Goal: Navigation & Orientation: Find specific page/section

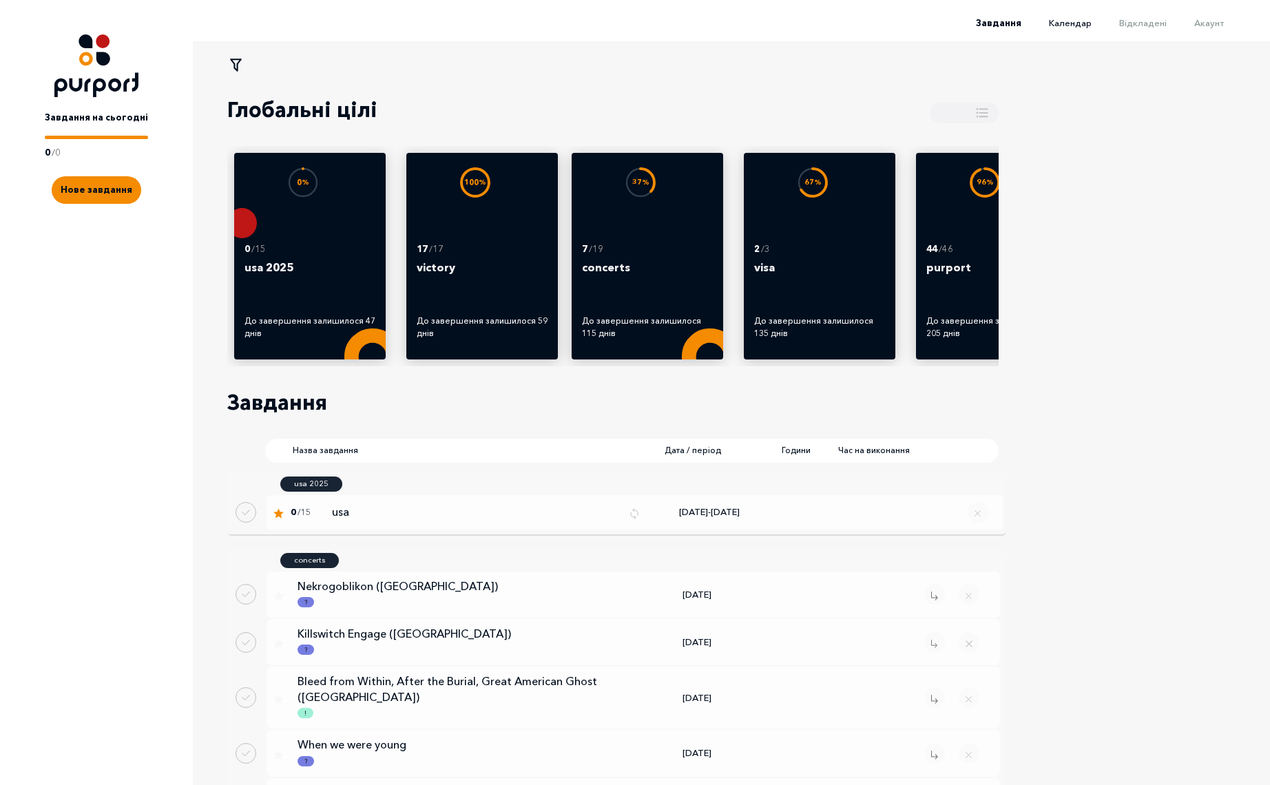
click at [1086, 25] on span "Календар" at bounding box center [1070, 22] width 43 height 11
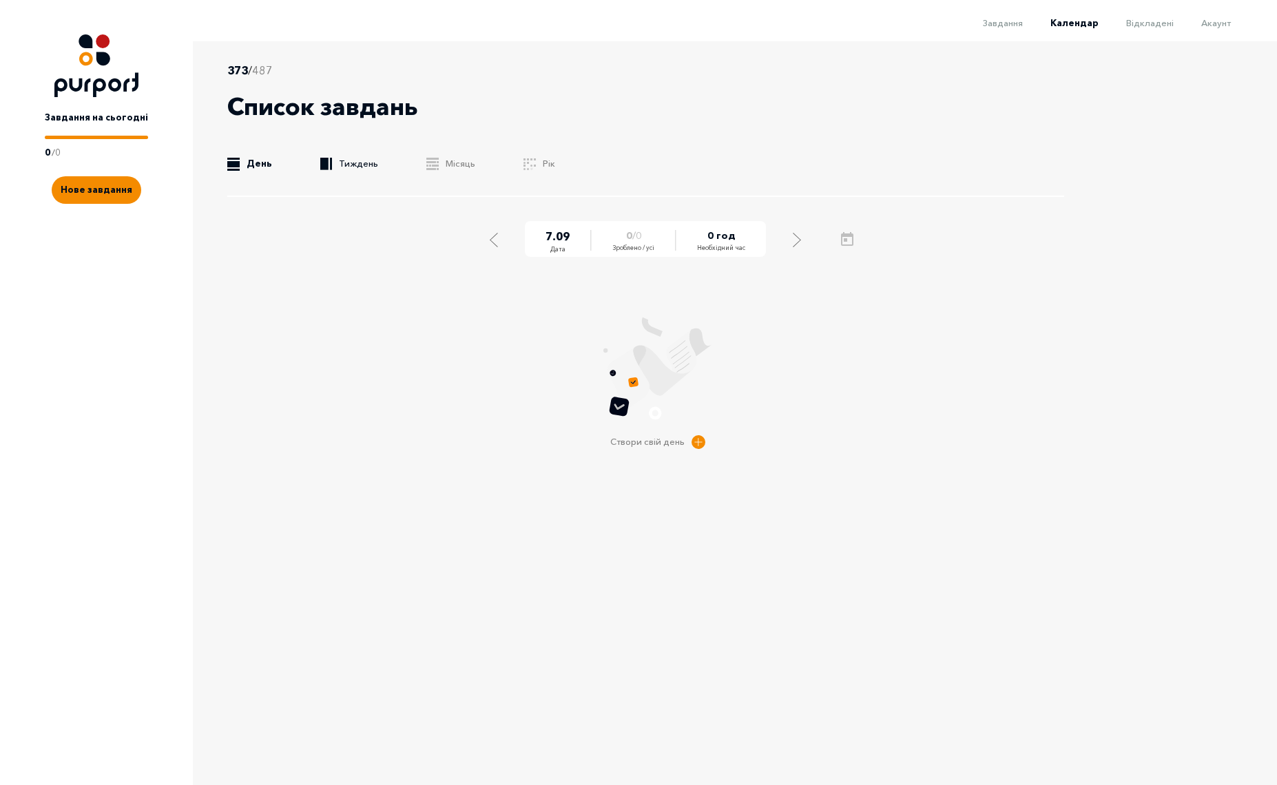
click at [326, 164] on icon ".b{fill:#F48B00;}" at bounding box center [326, 164] width 12 height 12
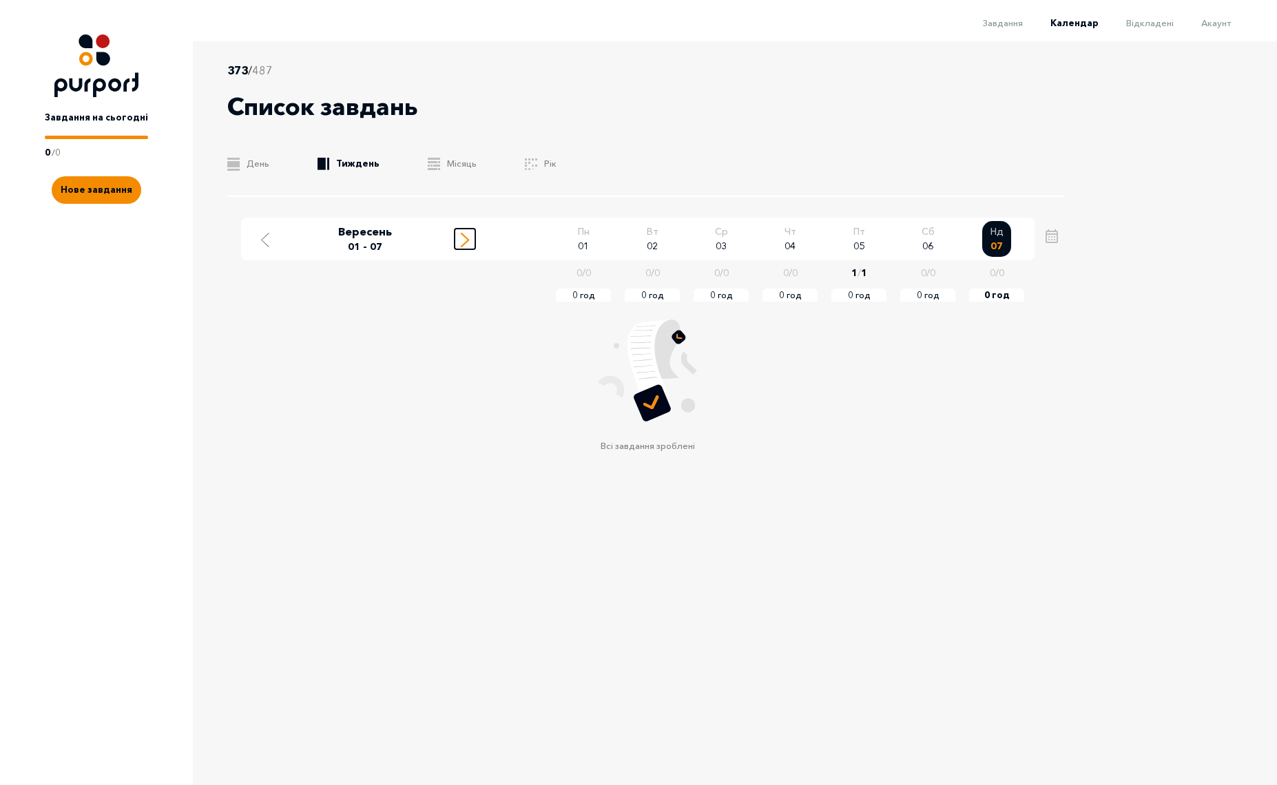
click at [464, 243] on line "Move to next week" at bounding box center [464, 243] width 7 height 7
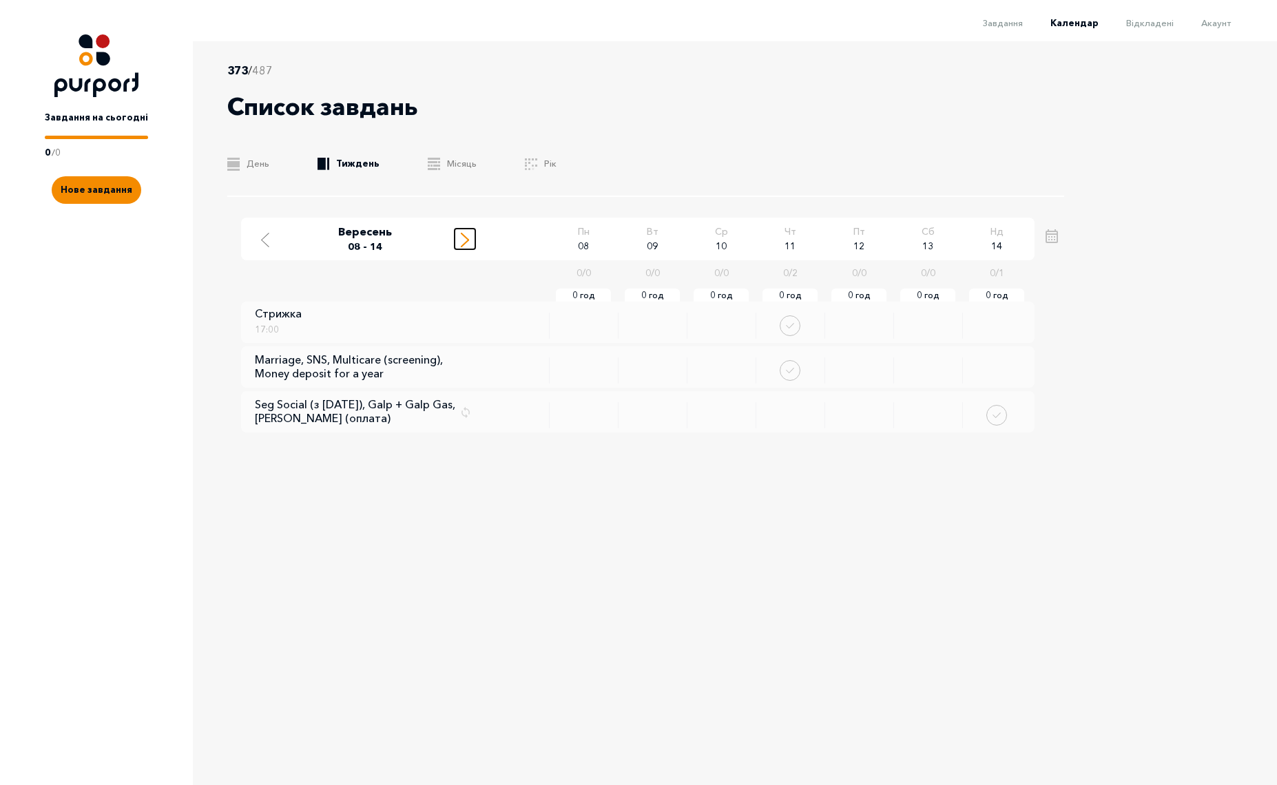
click at [464, 243] on line "Move to next week" at bounding box center [464, 243] width 7 height 7
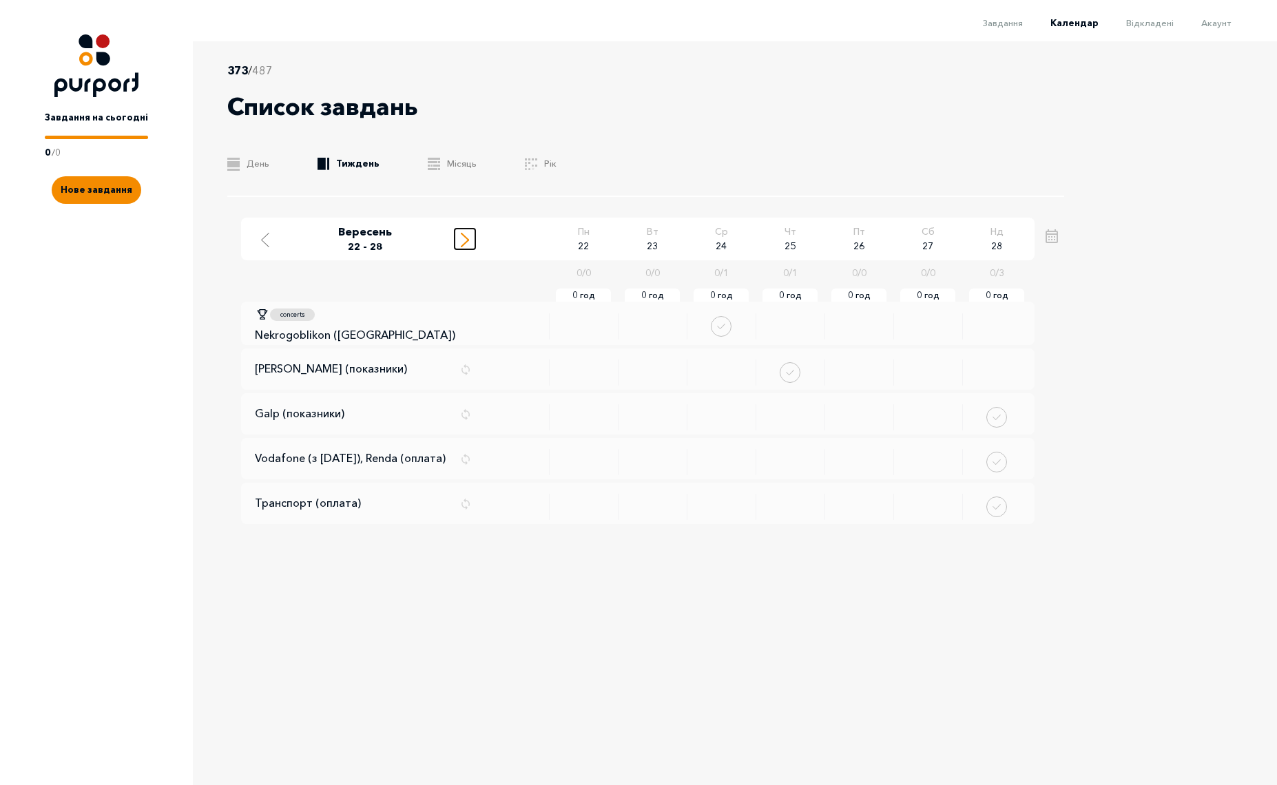
click at [464, 243] on line "Move to next week" at bounding box center [464, 243] width 7 height 7
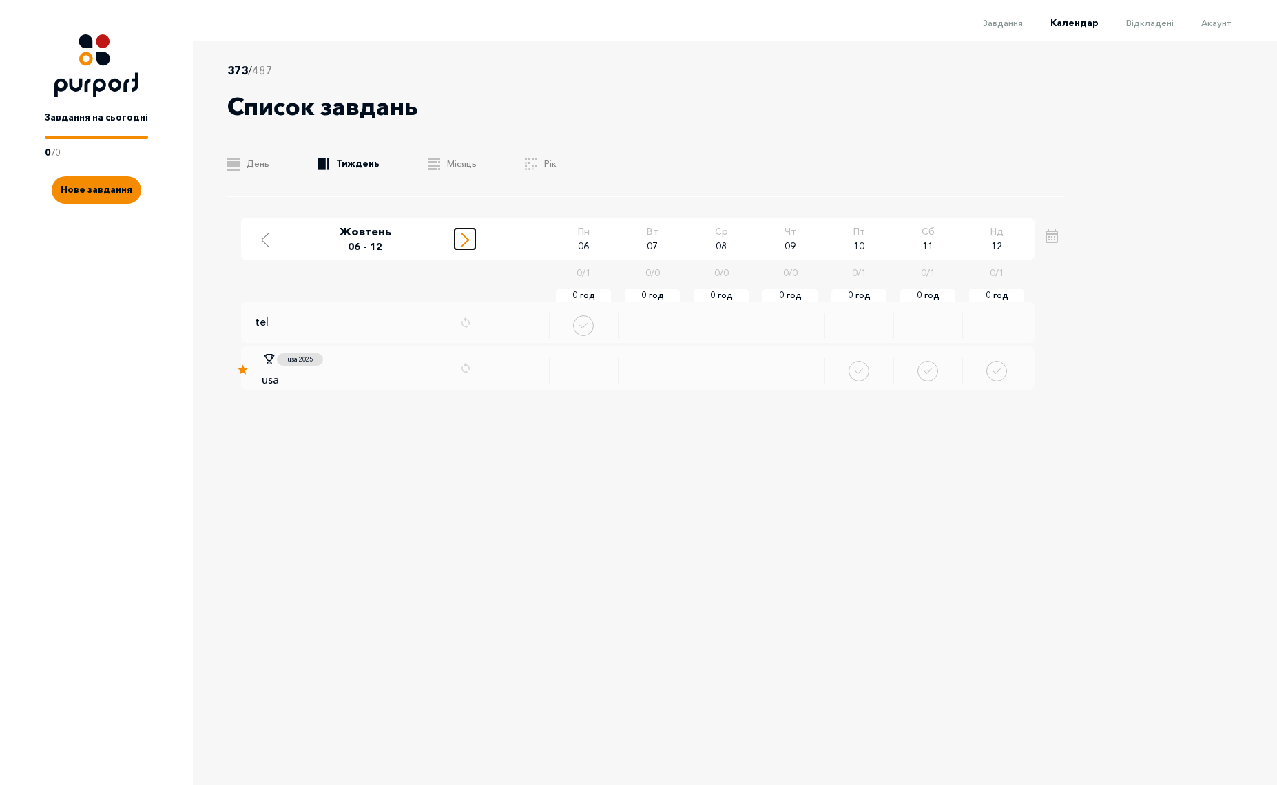
click at [464, 243] on line "Move to next week" at bounding box center [464, 243] width 7 height 7
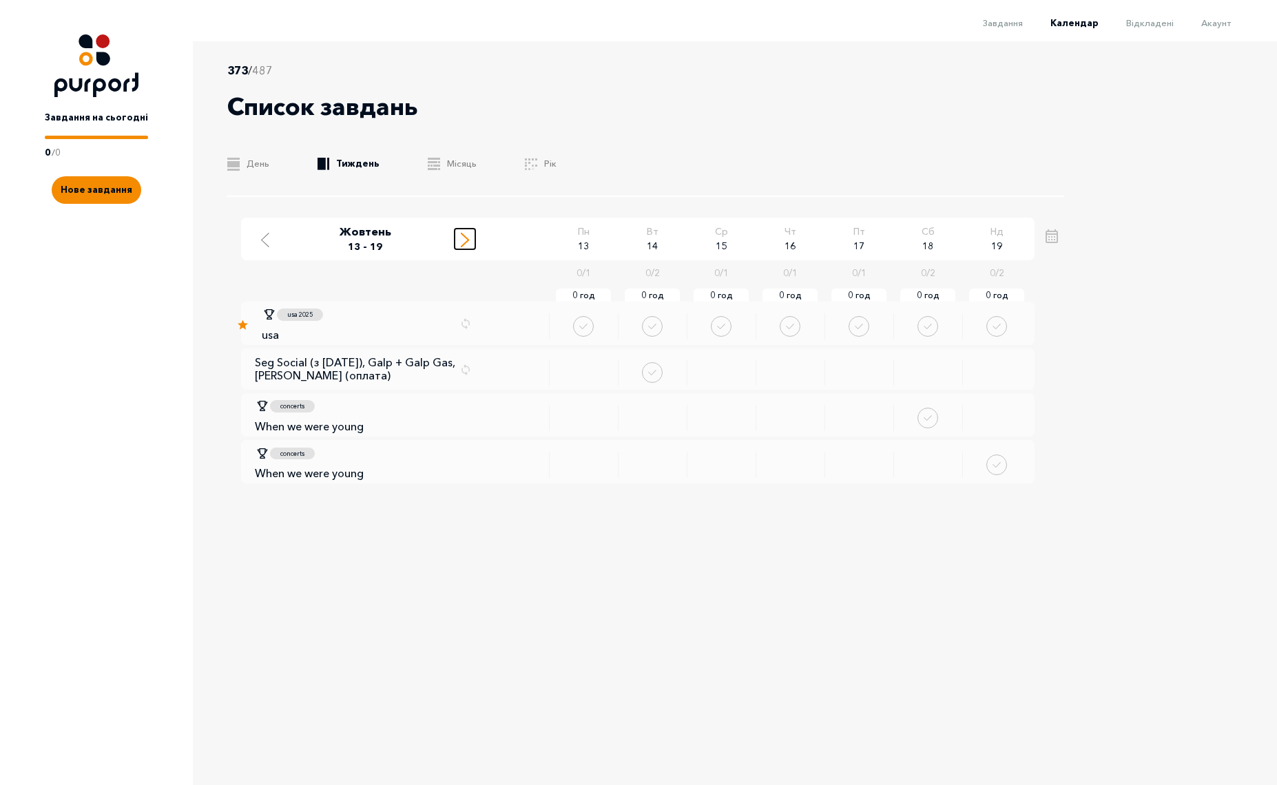
click at [464, 243] on line "Move to next week" at bounding box center [464, 243] width 7 height 7
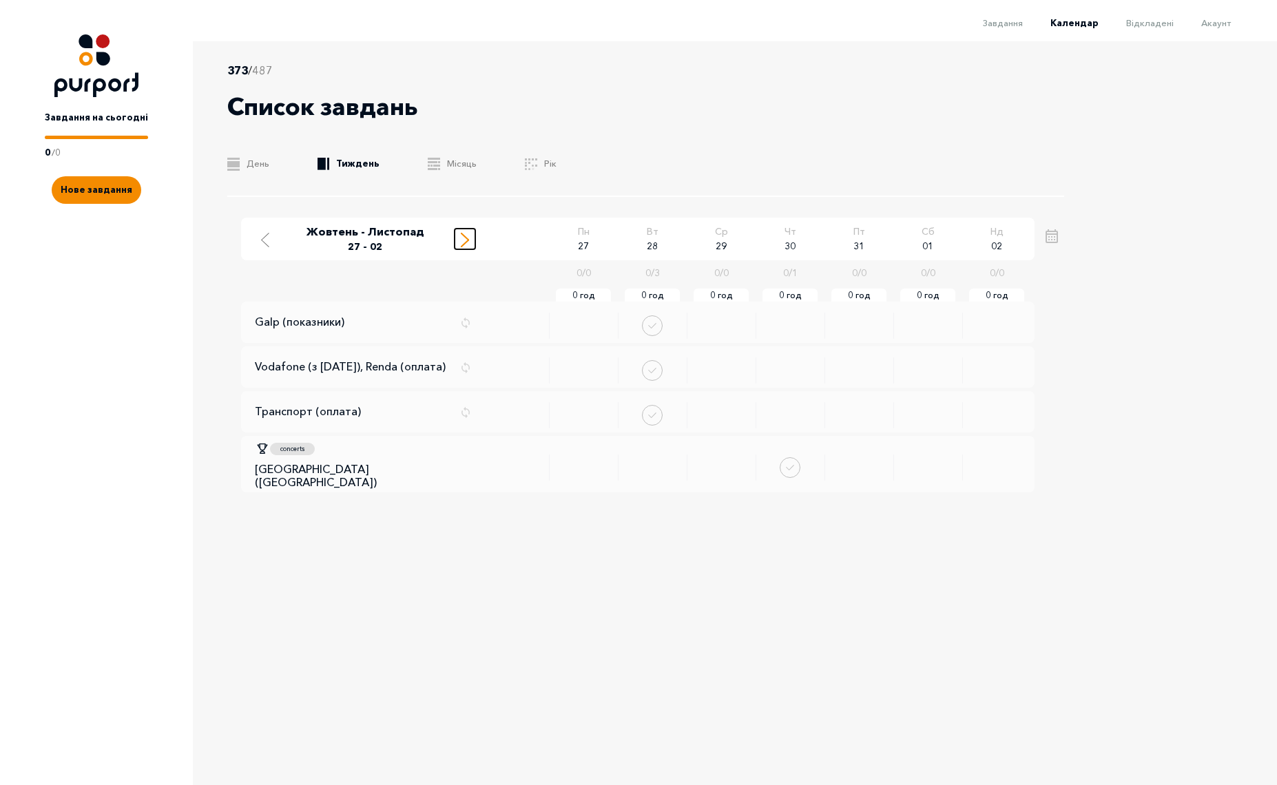
click at [464, 243] on line "Move to next week" at bounding box center [464, 243] width 7 height 7
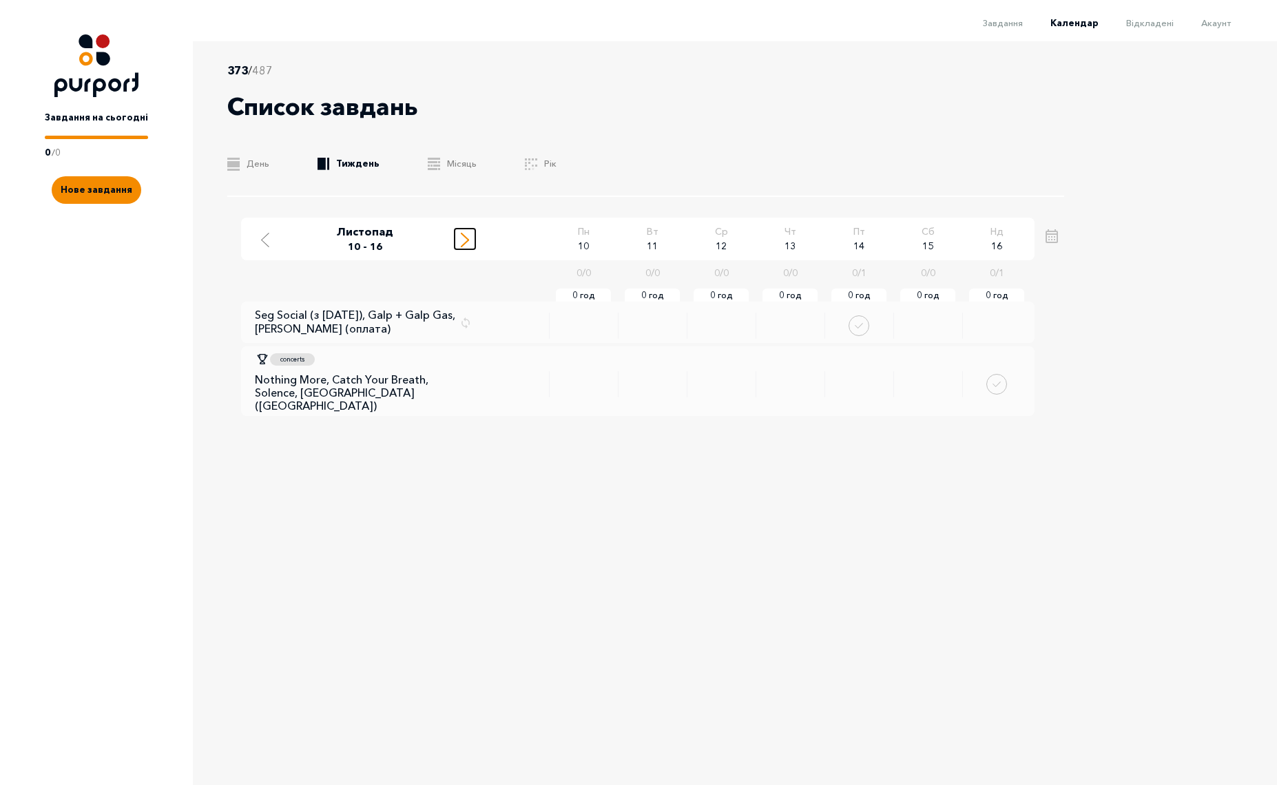
click at [464, 243] on line "Move to next week" at bounding box center [464, 243] width 7 height 7
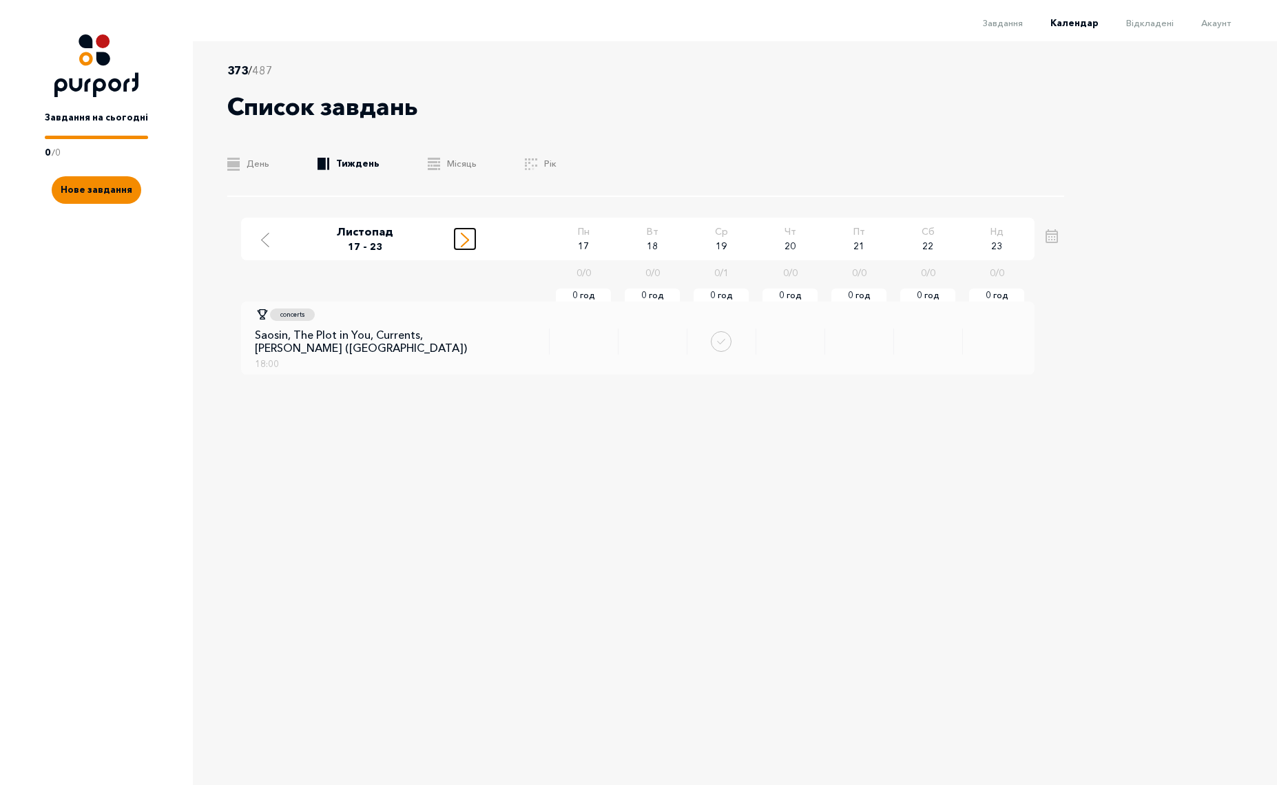
click at [464, 243] on line "Move to next week" at bounding box center [464, 243] width 7 height 7
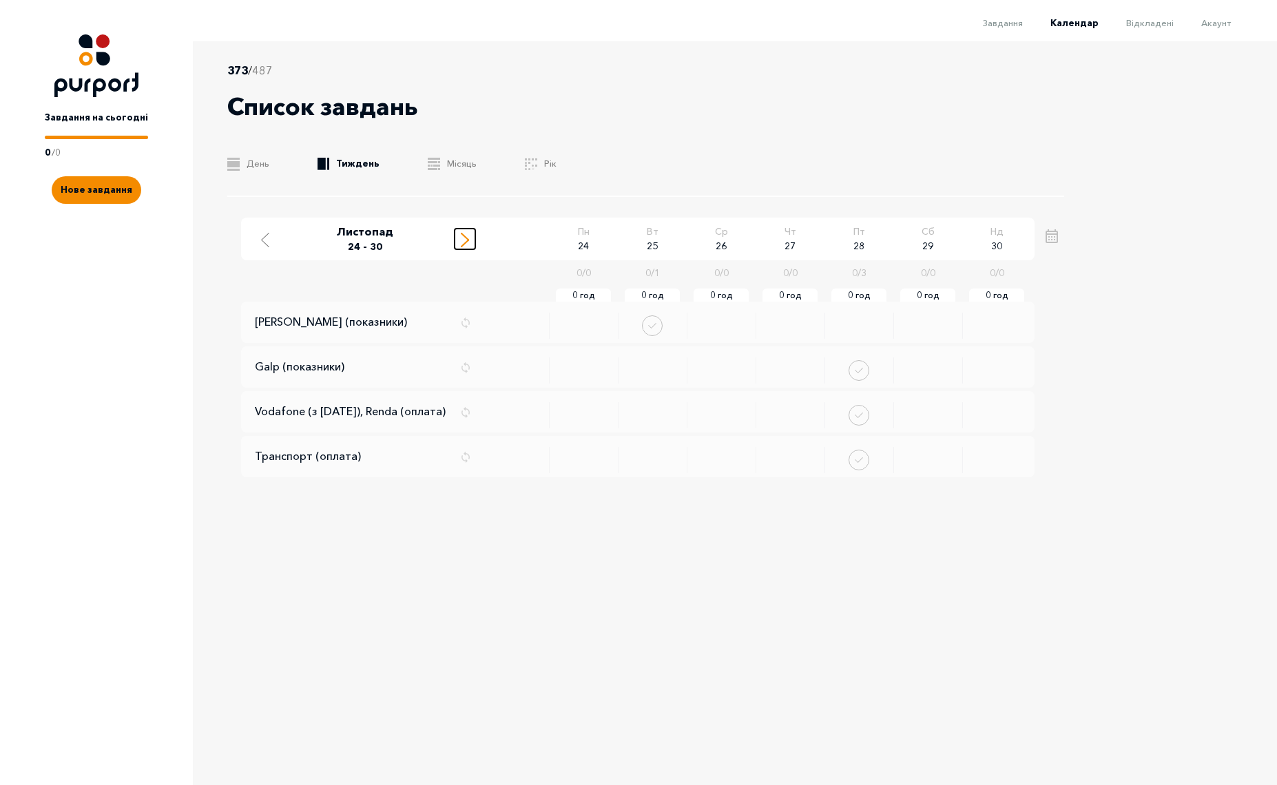
click at [464, 243] on line "Move to next week" at bounding box center [464, 243] width 7 height 7
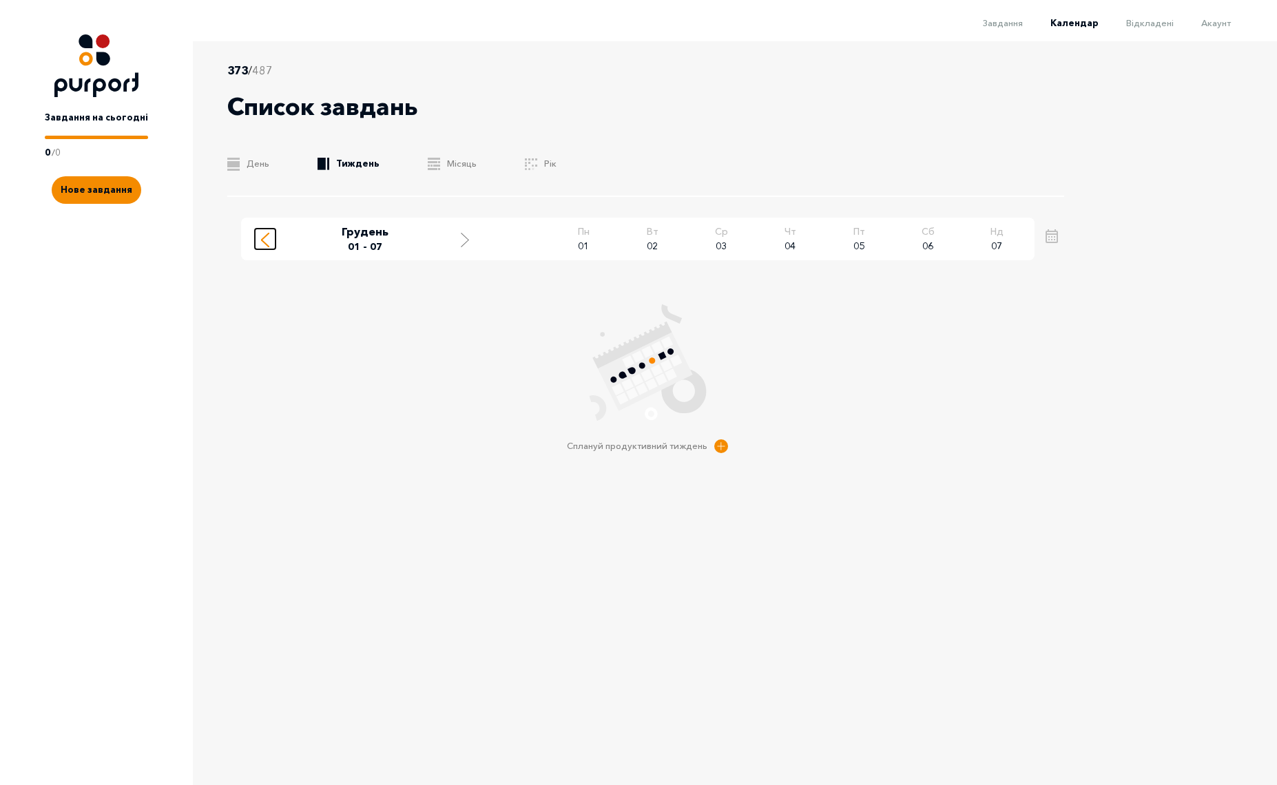
click at [262, 242] on icon "Move to previous week" at bounding box center [265, 240] width 8 height 14
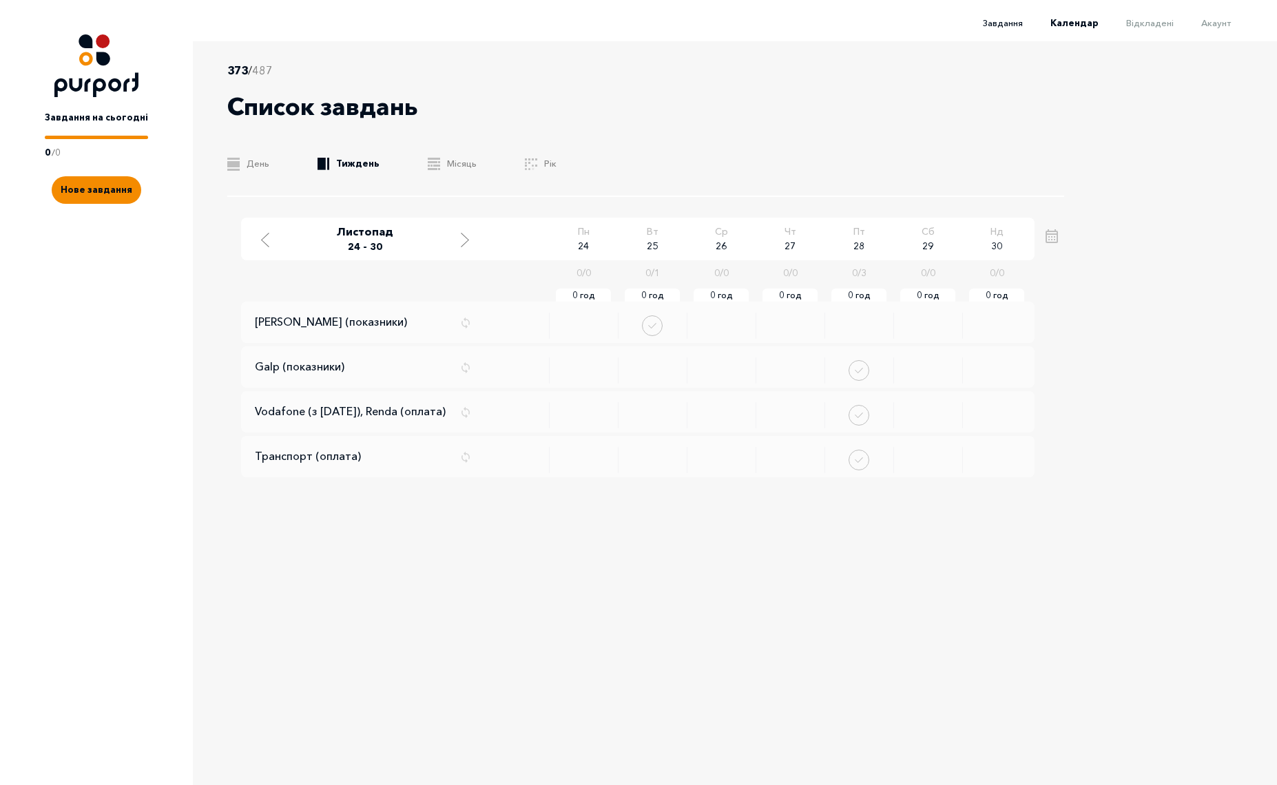
click at [1011, 22] on span "Завдання" at bounding box center [1003, 22] width 40 height 11
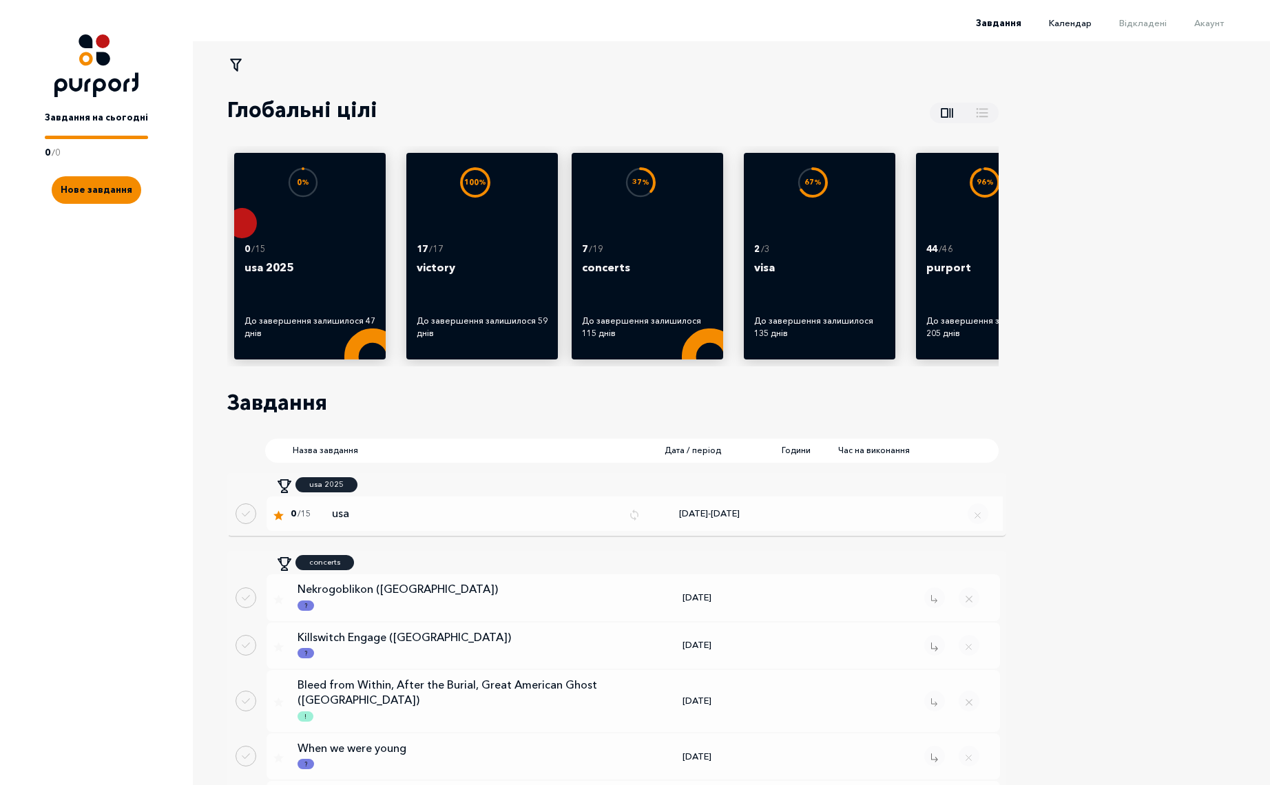
click at [1079, 27] on span "Календар" at bounding box center [1070, 22] width 43 height 11
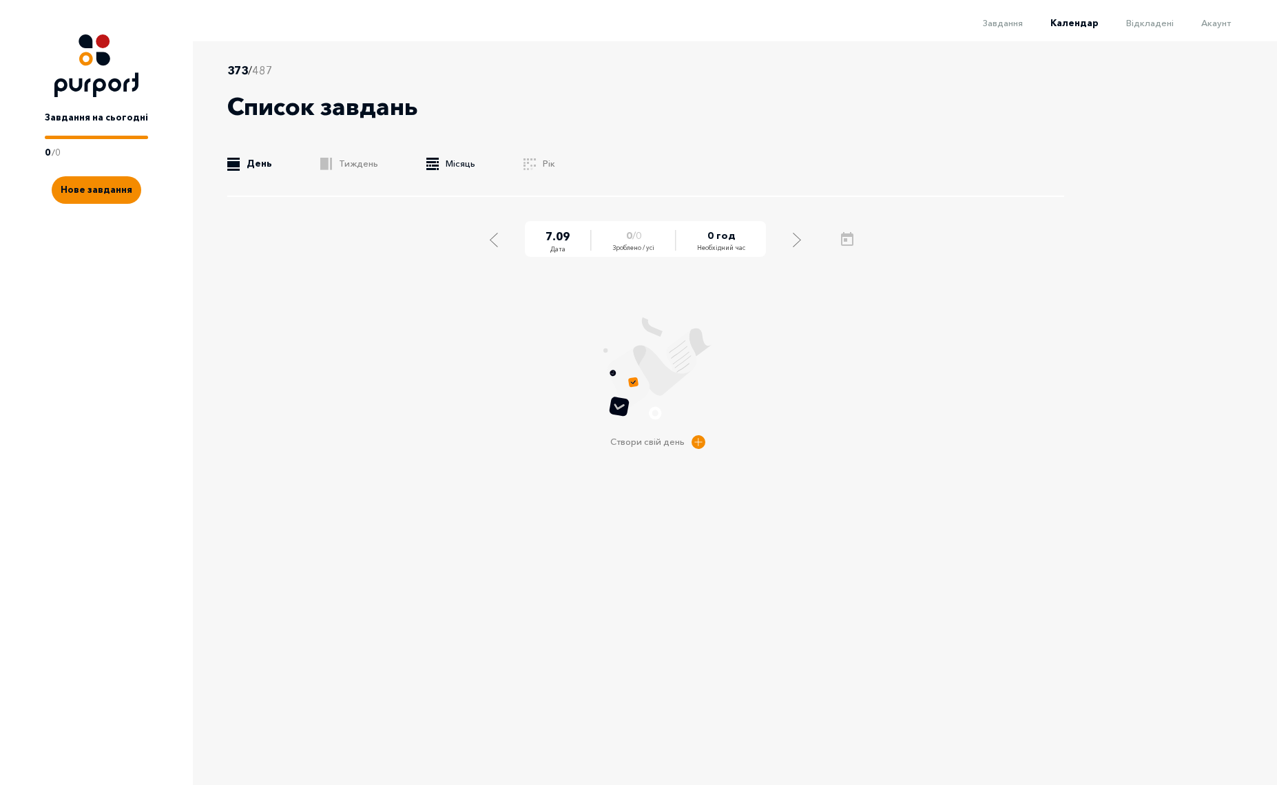
click at [438, 165] on link ".b{fill:#F48B00;} Місяць" at bounding box center [450, 164] width 49 height 14
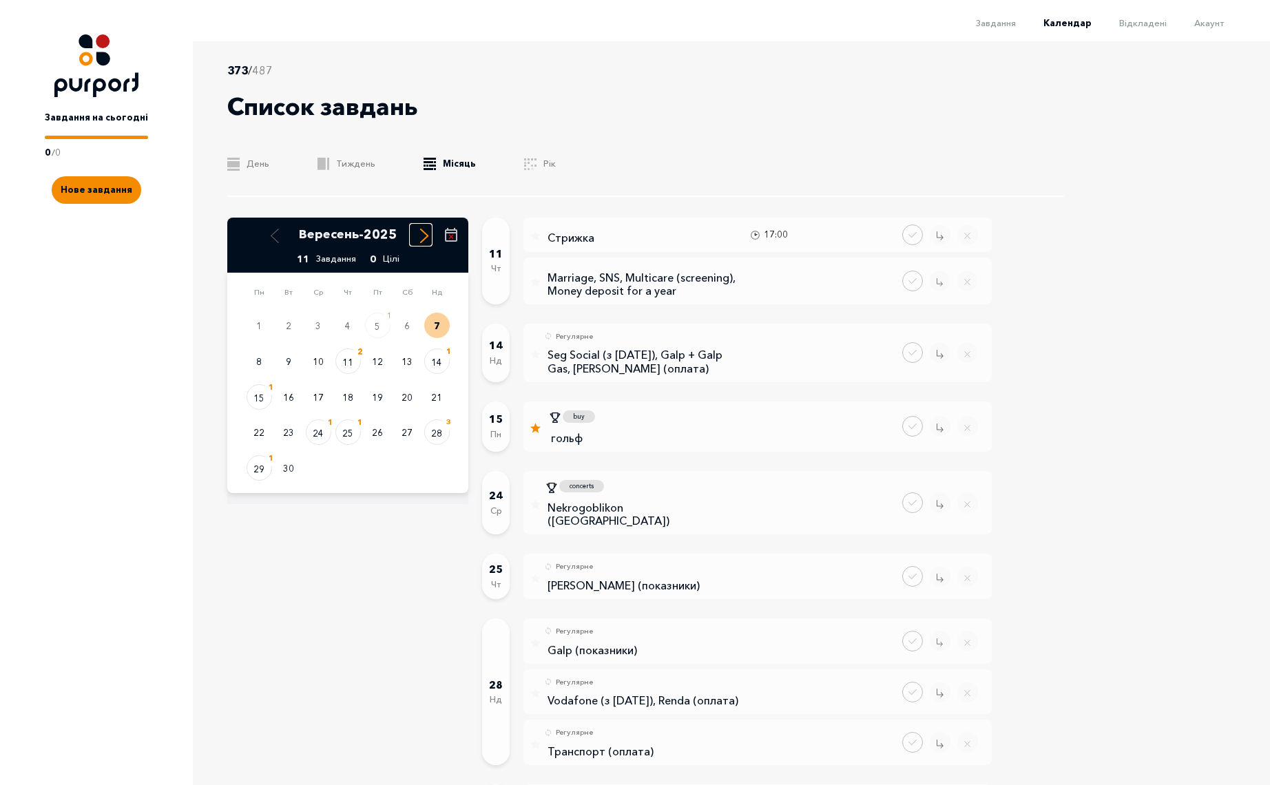
click at [425, 240] on line "Select next month" at bounding box center [424, 239] width 7 height 7
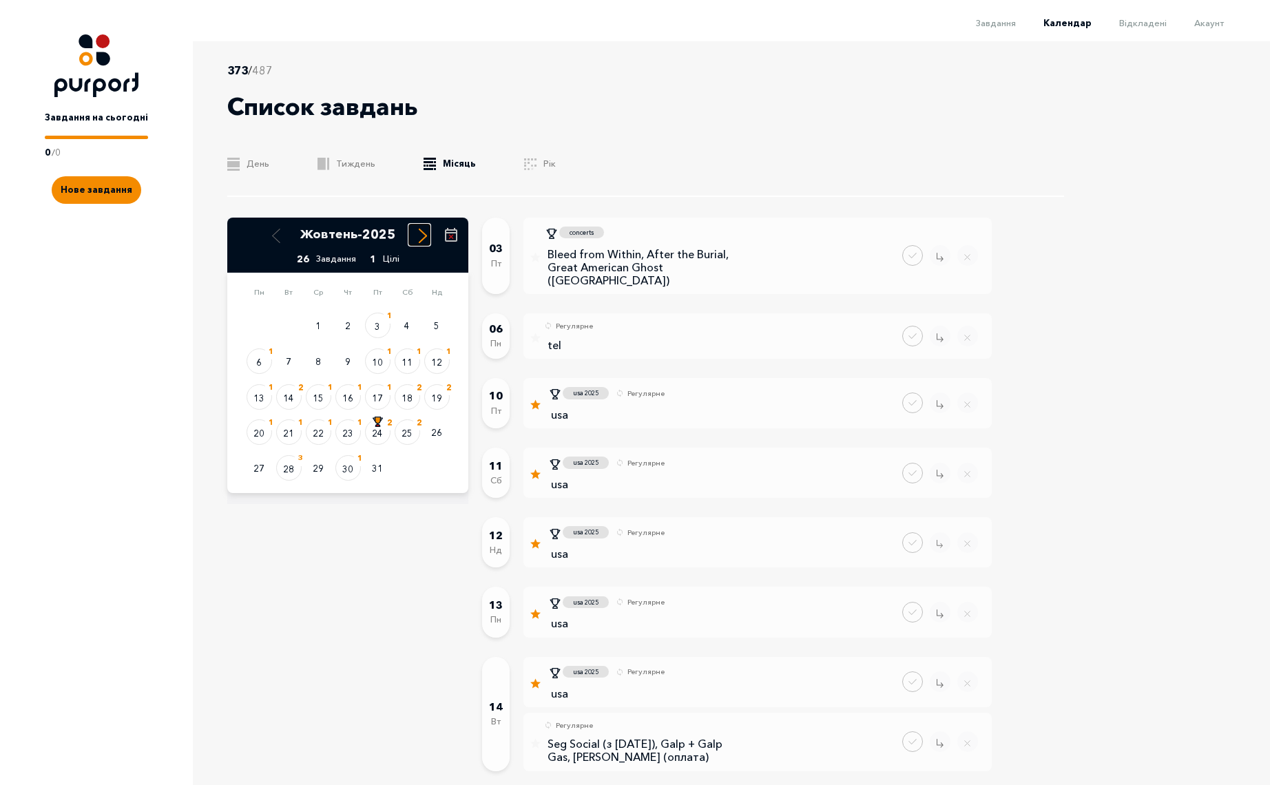
click at [419, 239] on icon "Select next month" at bounding box center [423, 236] width 8 height 14
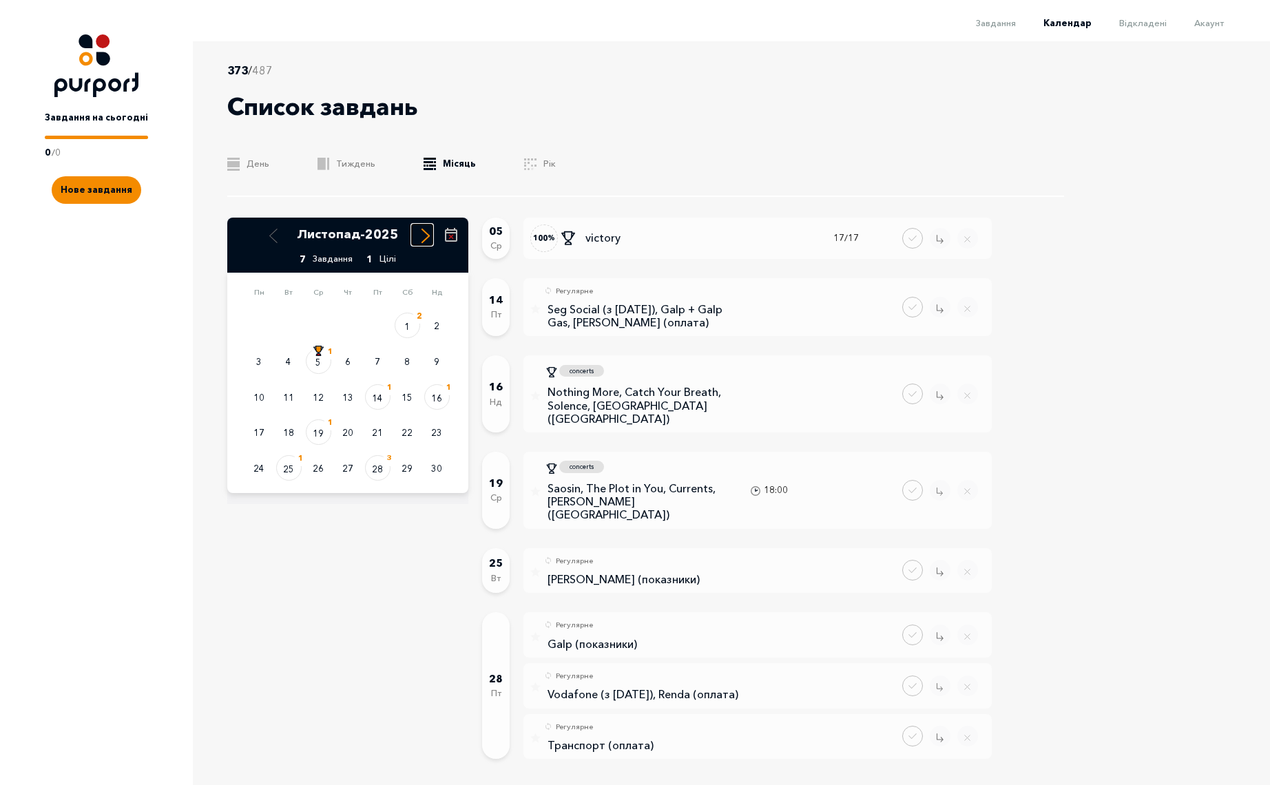
click at [419, 239] on button "Select next month" at bounding box center [422, 235] width 21 height 21
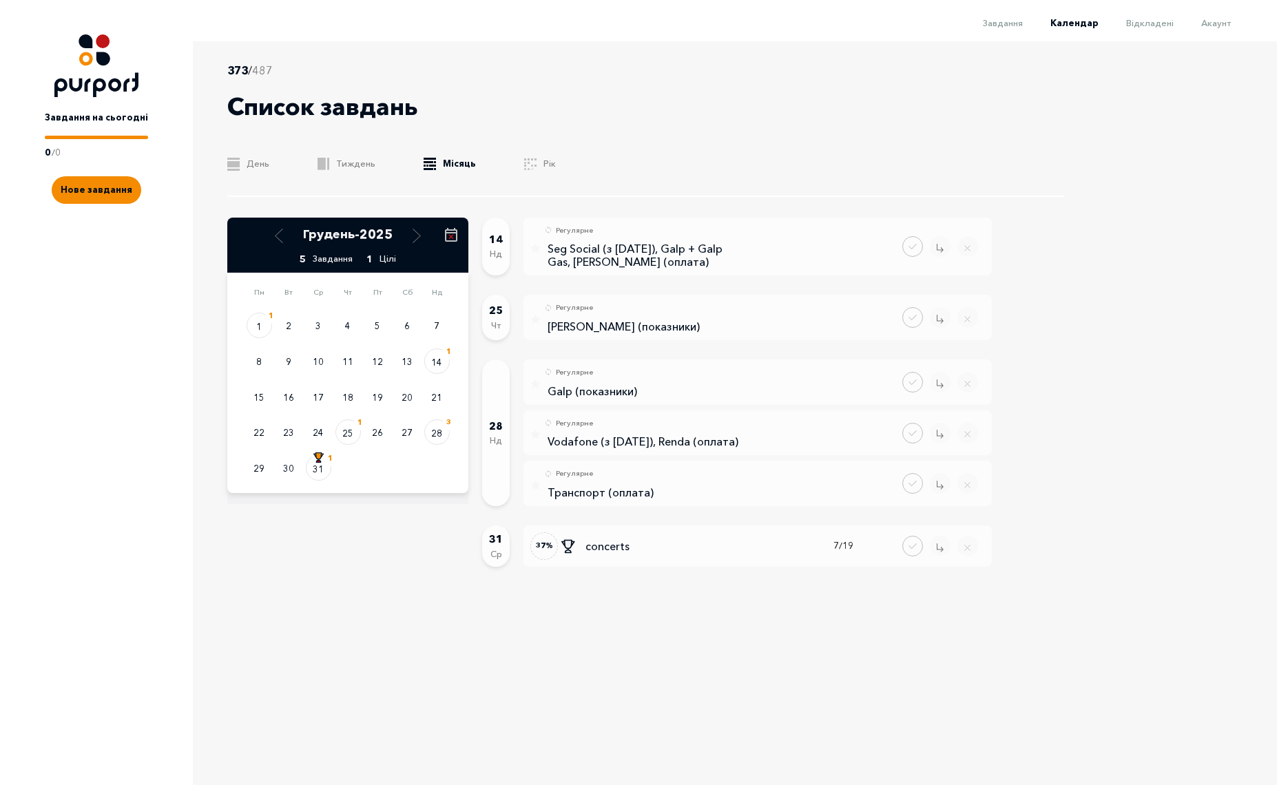
click at [1072, 21] on span "Календар" at bounding box center [1074, 22] width 48 height 11
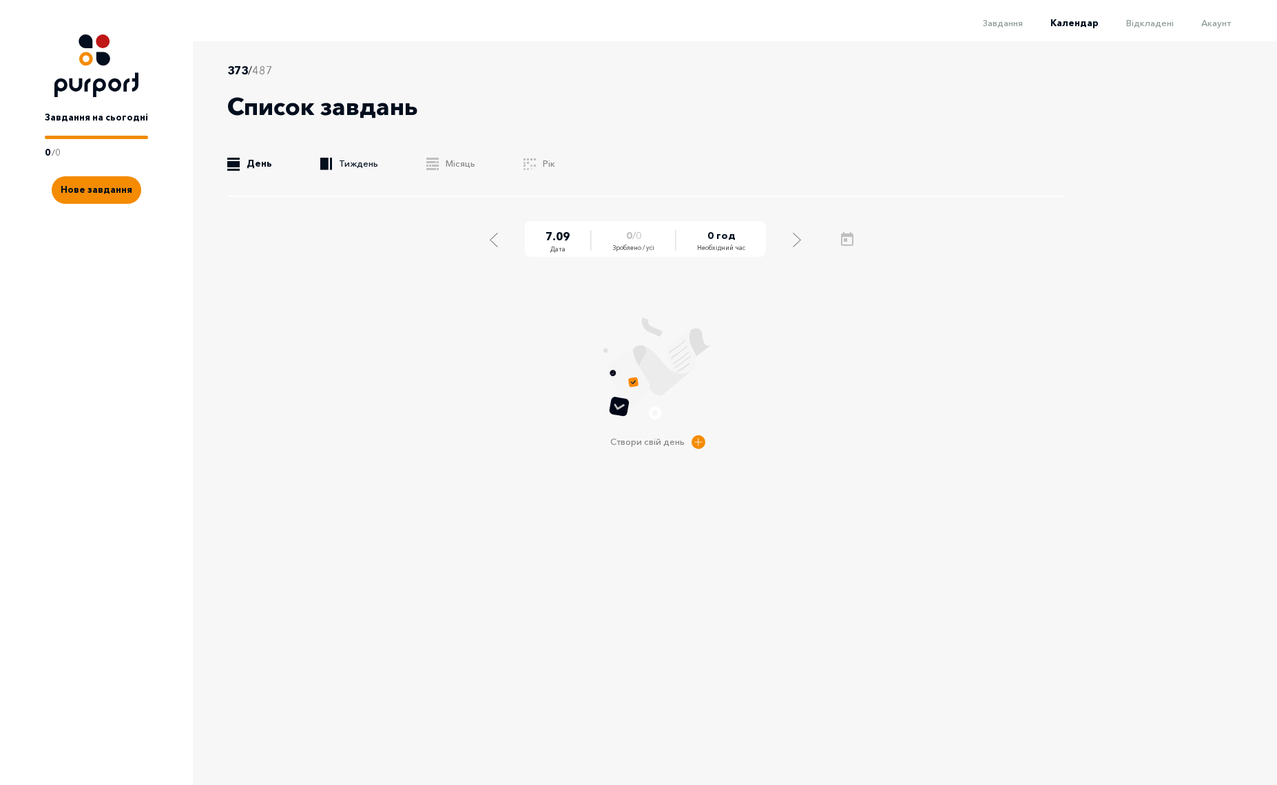
click at [353, 165] on link ".b{fill:#F48B00;} Тиждень" at bounding box center [349, 164] width 58 height 14
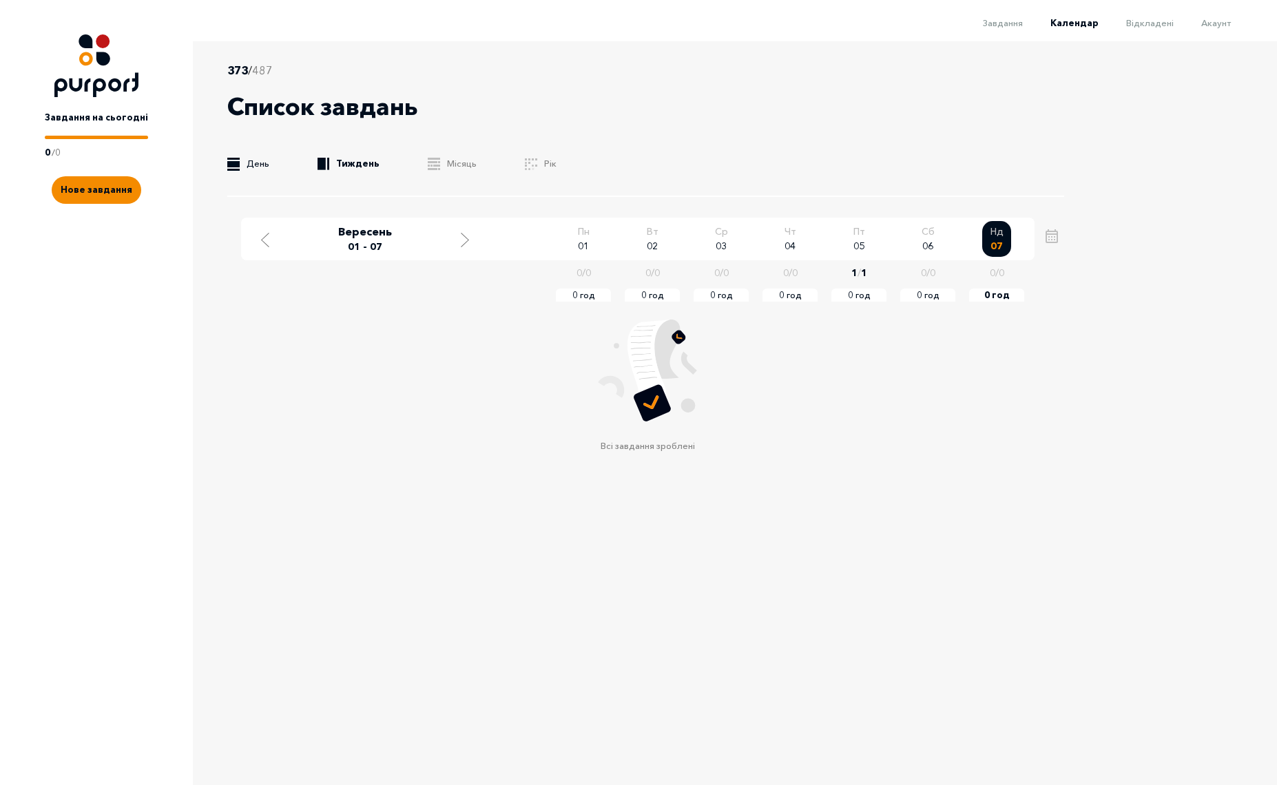
click at [253, 166] on link ".b{fill:#F48B00;} День" at bounding box center [248, 164] width 42 height 14
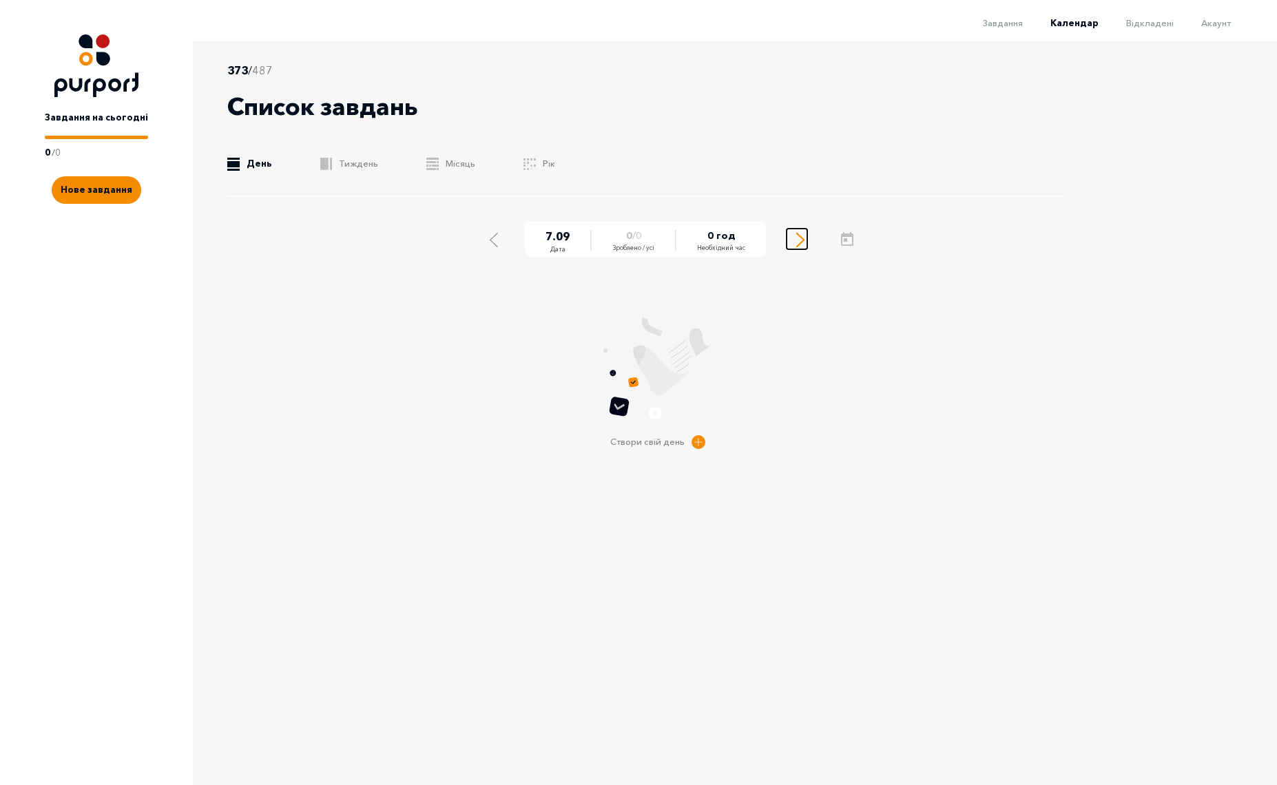
click at [794, 243] on div "Select next day" at bounding box center [800, 238] width 12 height 17
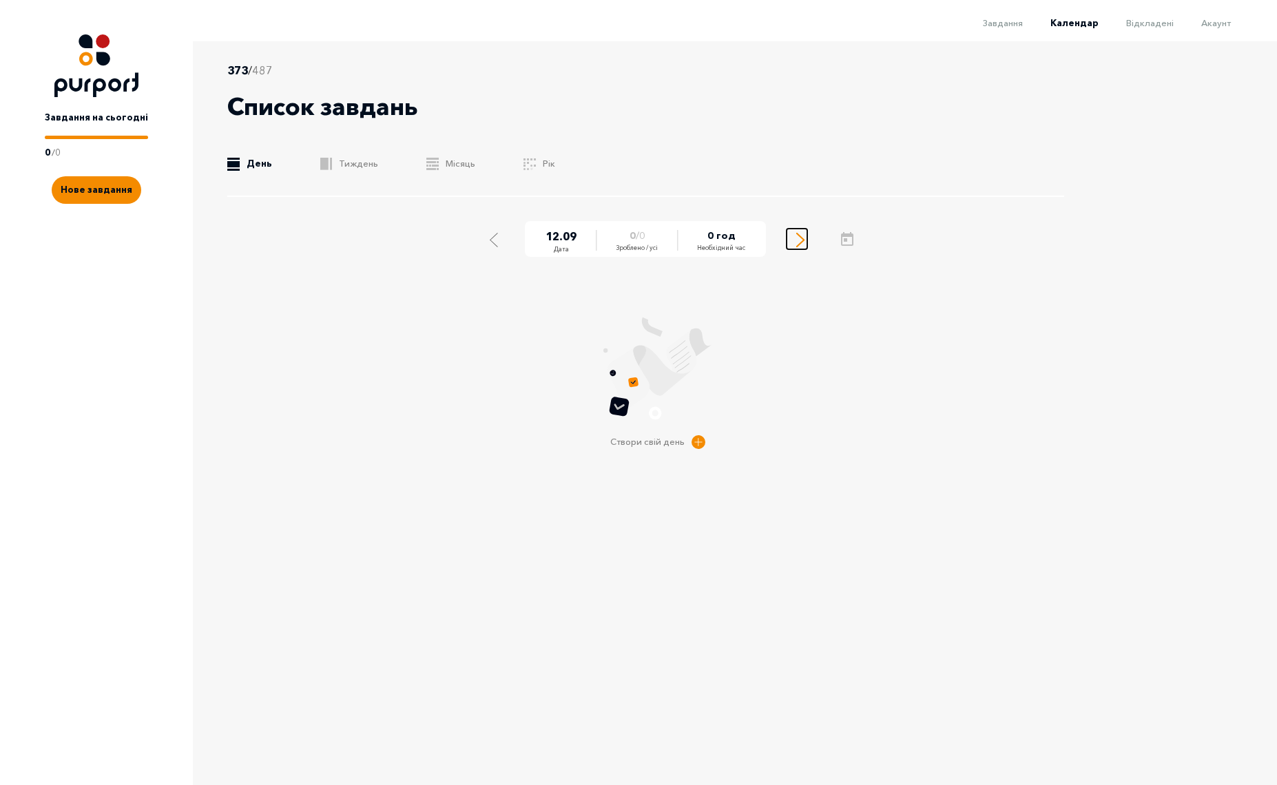
click at [794, 243] on div "Select next day" at bounding box center [800, 238] width 12 height 17
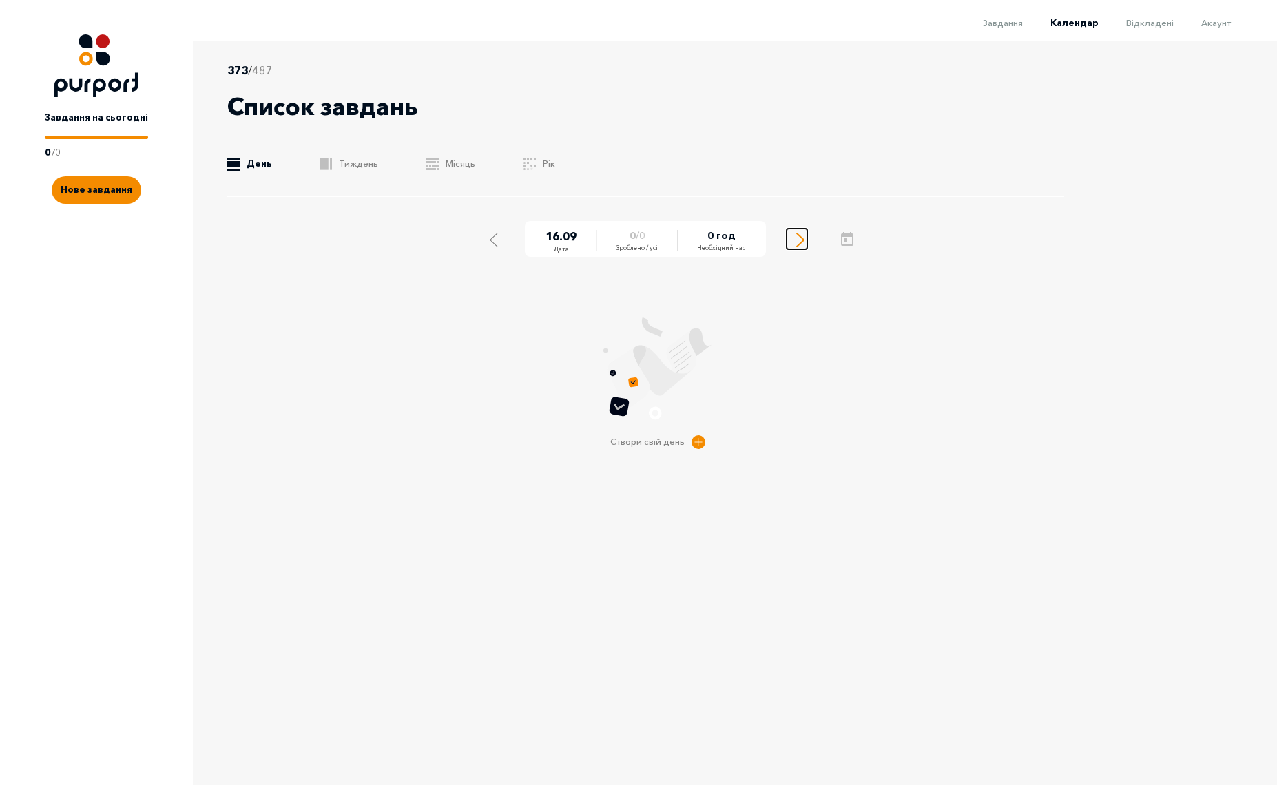
click at [794, 243] on div "Select next day" at bounding box center [800, 238] width 12 height 17
click at [796, 241] on icon "Select next day" at bounding box center [800, 240] width 8 height 14
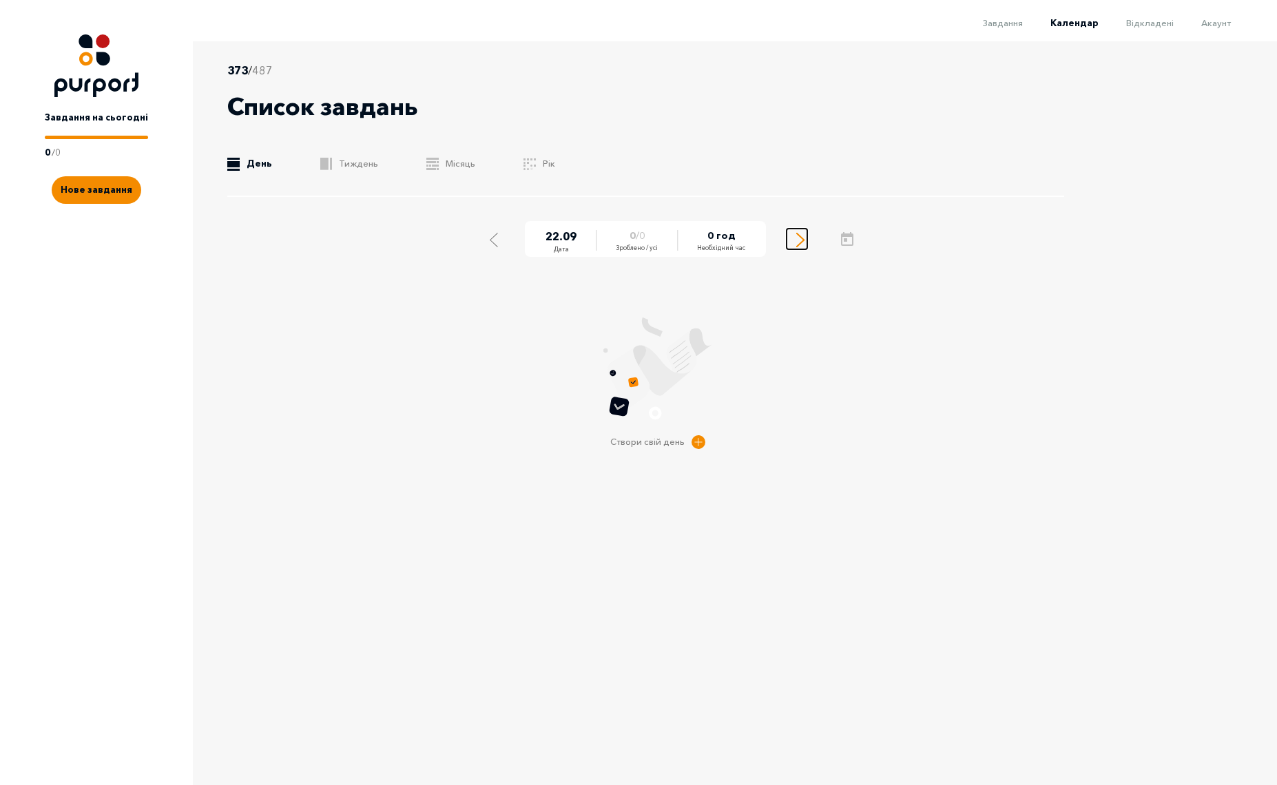
click at [796, 241] on icon "Select next day" at bounding box center [800, 240] width 8 height 14
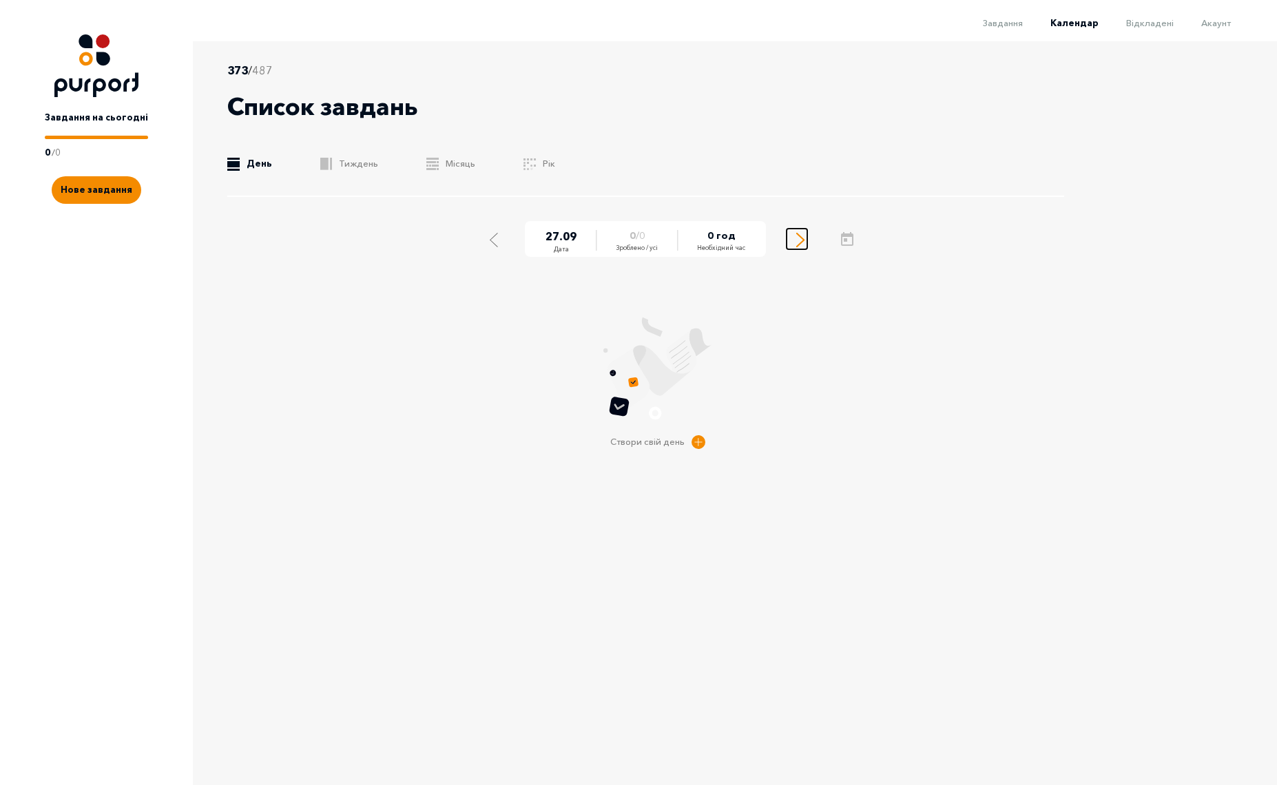
click at [796, 241] on icon "Select next day" at bounding box center [800, 240] width 8 height 14
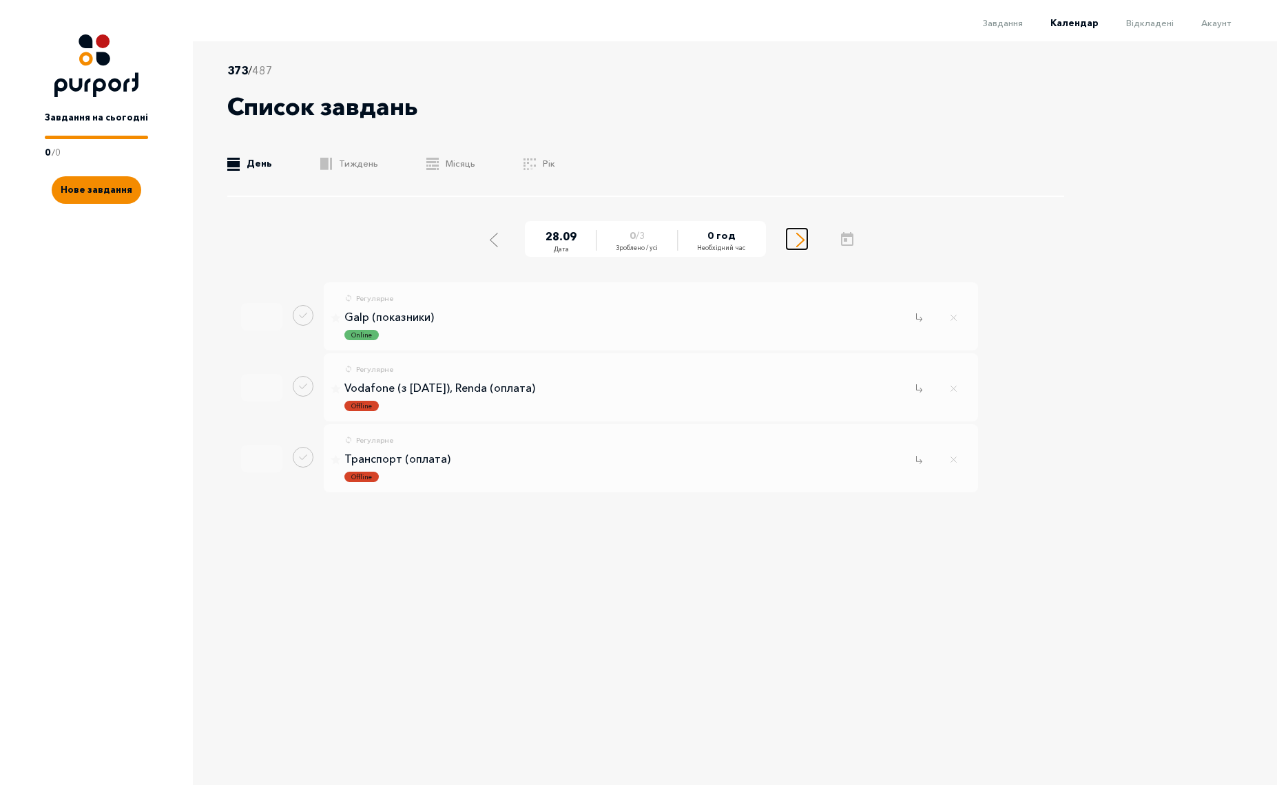
click at [796, 241] on icon "Select next day" at bounding box center [800, 240] width 8 height 14
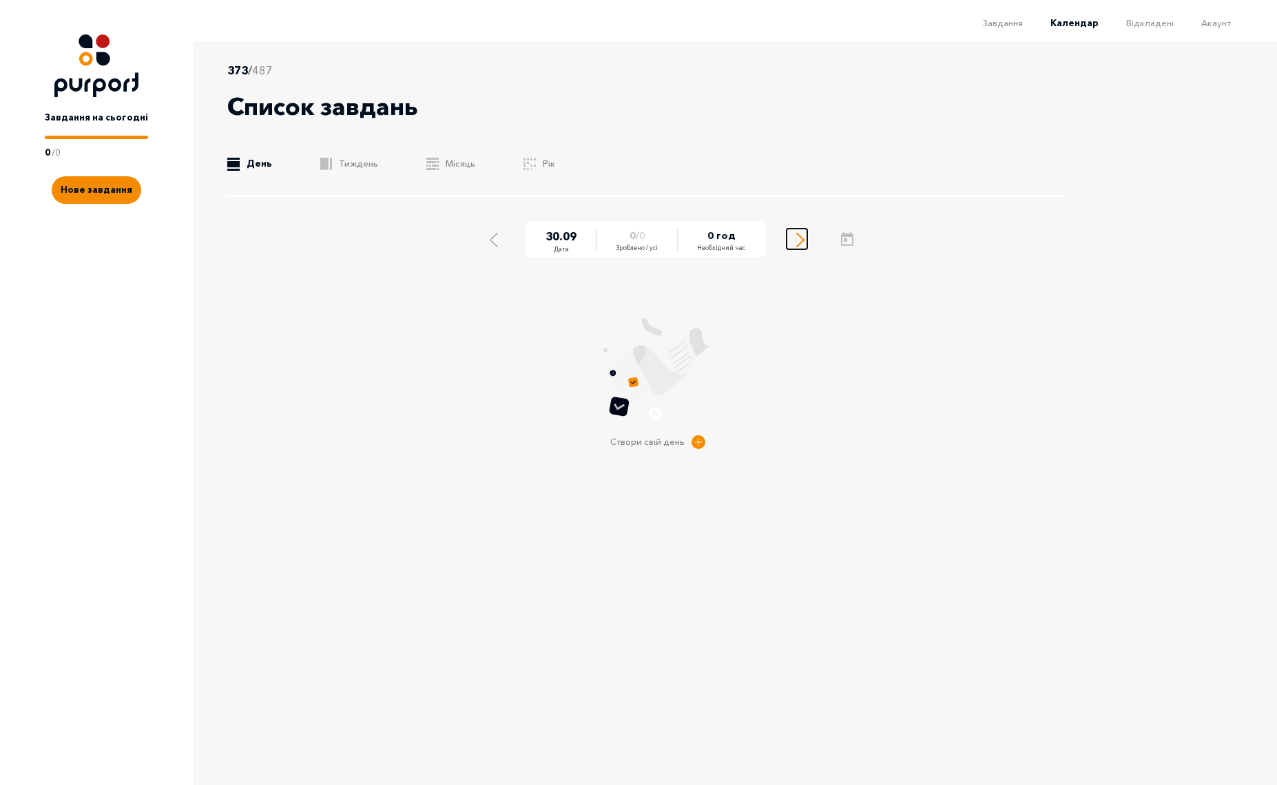
click at [796, 241] on icon "Select next day" at bounding box center [800, 240] width 8 height 14
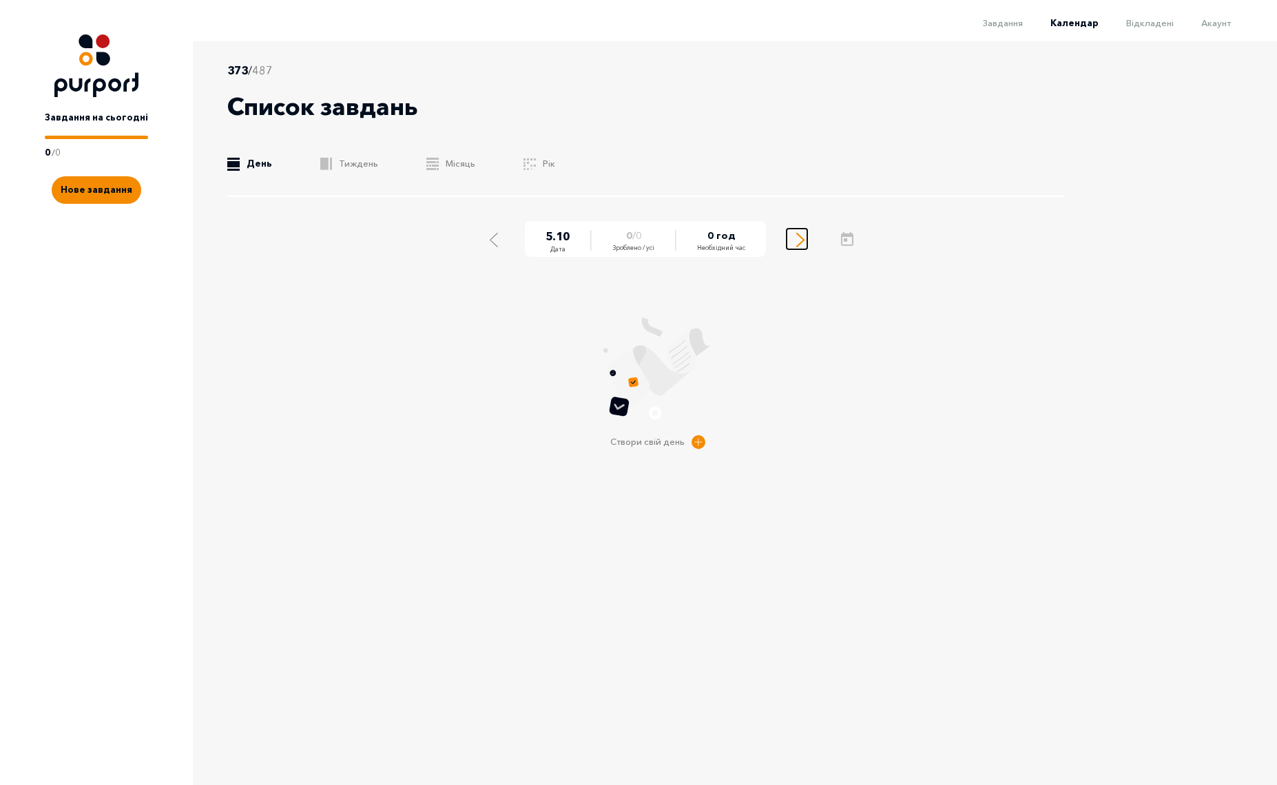
click at [796, 241] on icon "Select next day" at bounding box center [800, 240] width 8 height 14
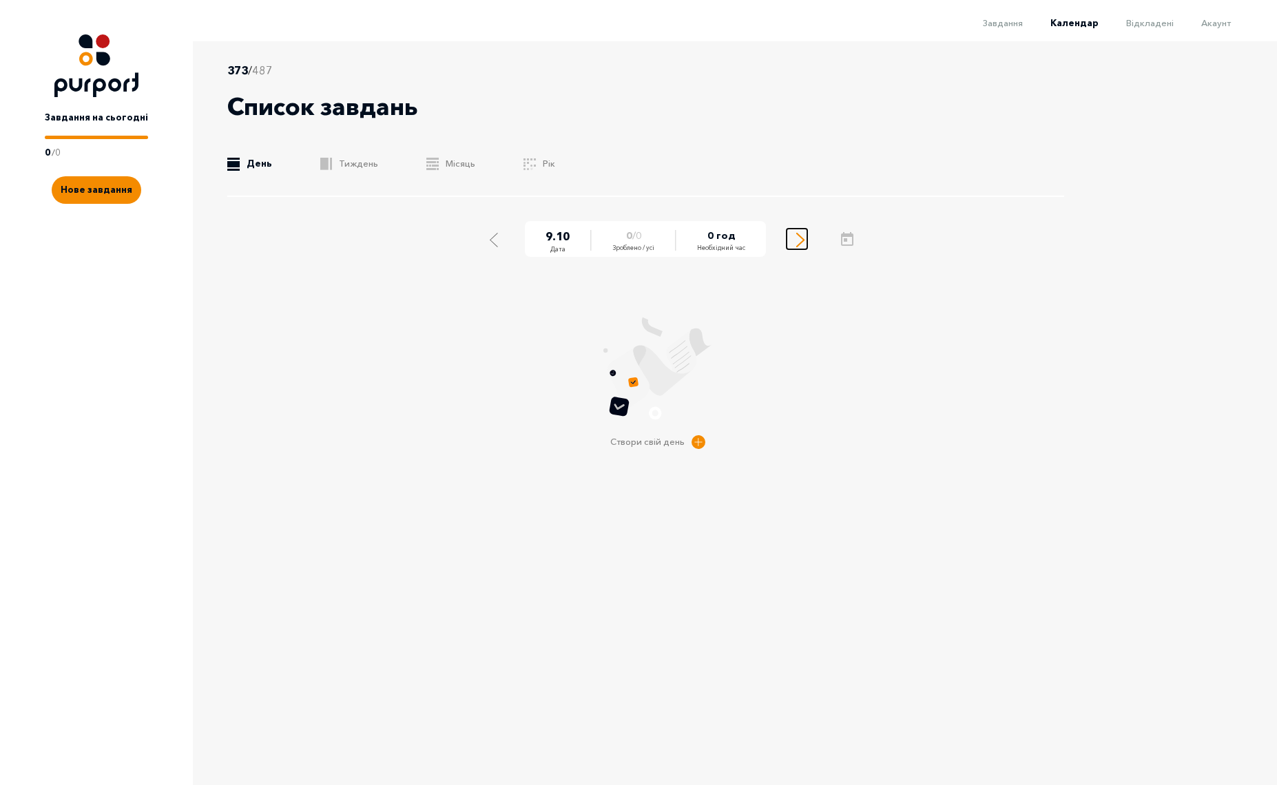
click at [796, 241] on icon "Select next day" at bounding box center [800, 240] width 8 height 14
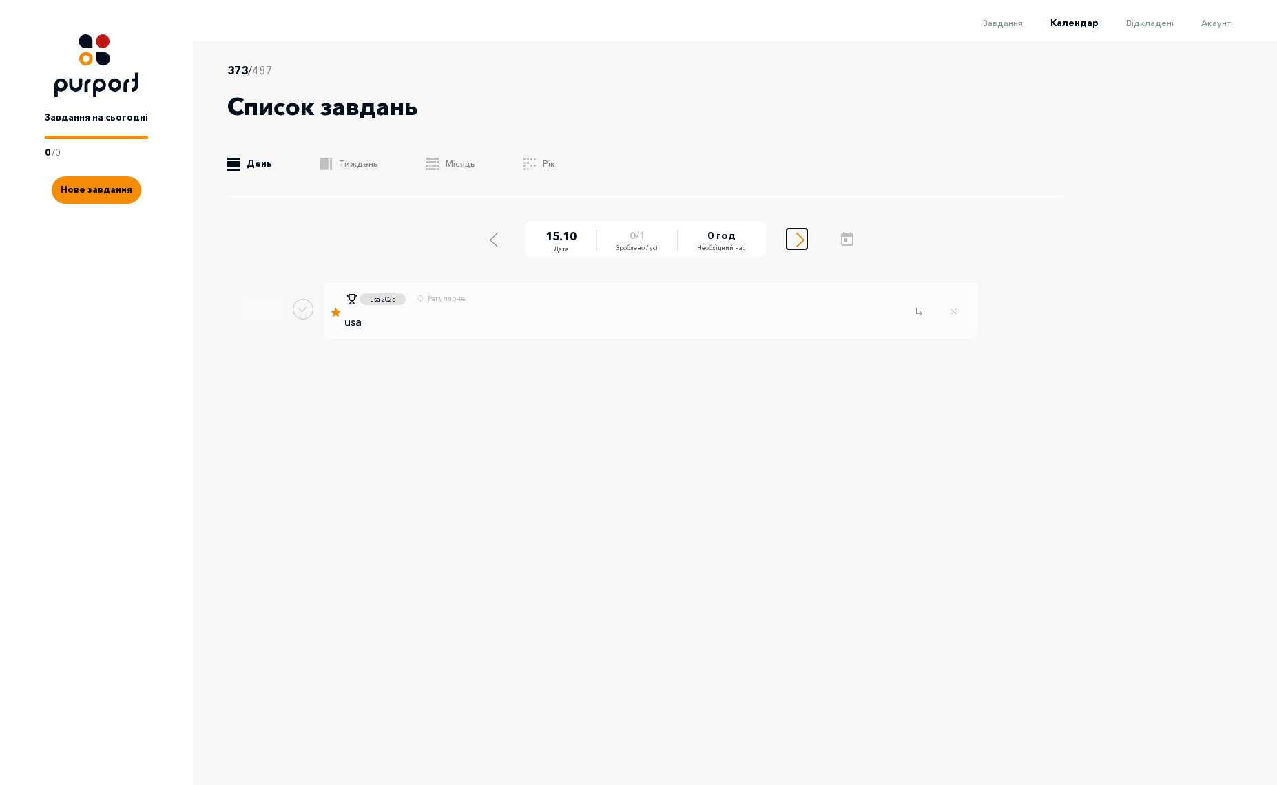
click at [796, 241] on icon "Select next day" at bounding box center [800, 240] width 8 height 14
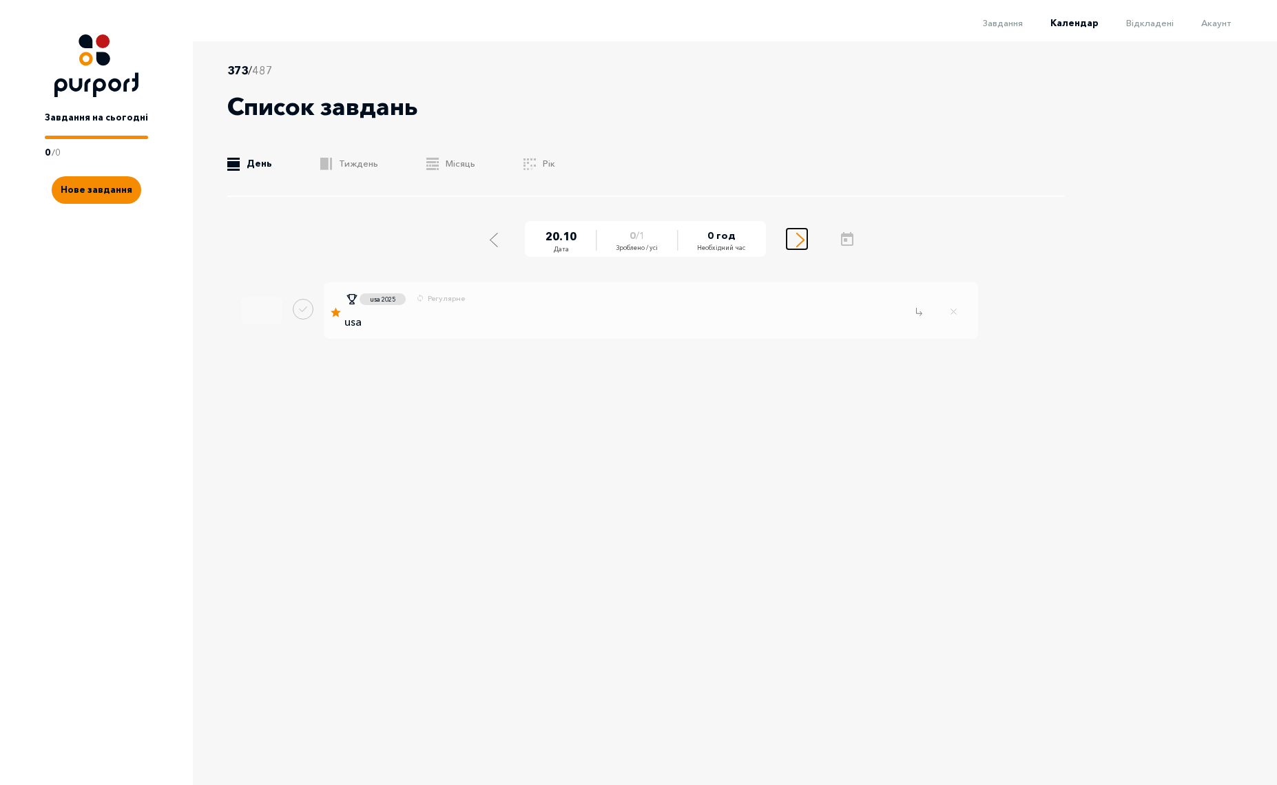
click at [796, 241] on icon "Select next day" at bounding box center [800, 240] width 8 height 14
click at [854, 238] on icon "Open calendar" at bounding box center [847, 239] width 17 height 17
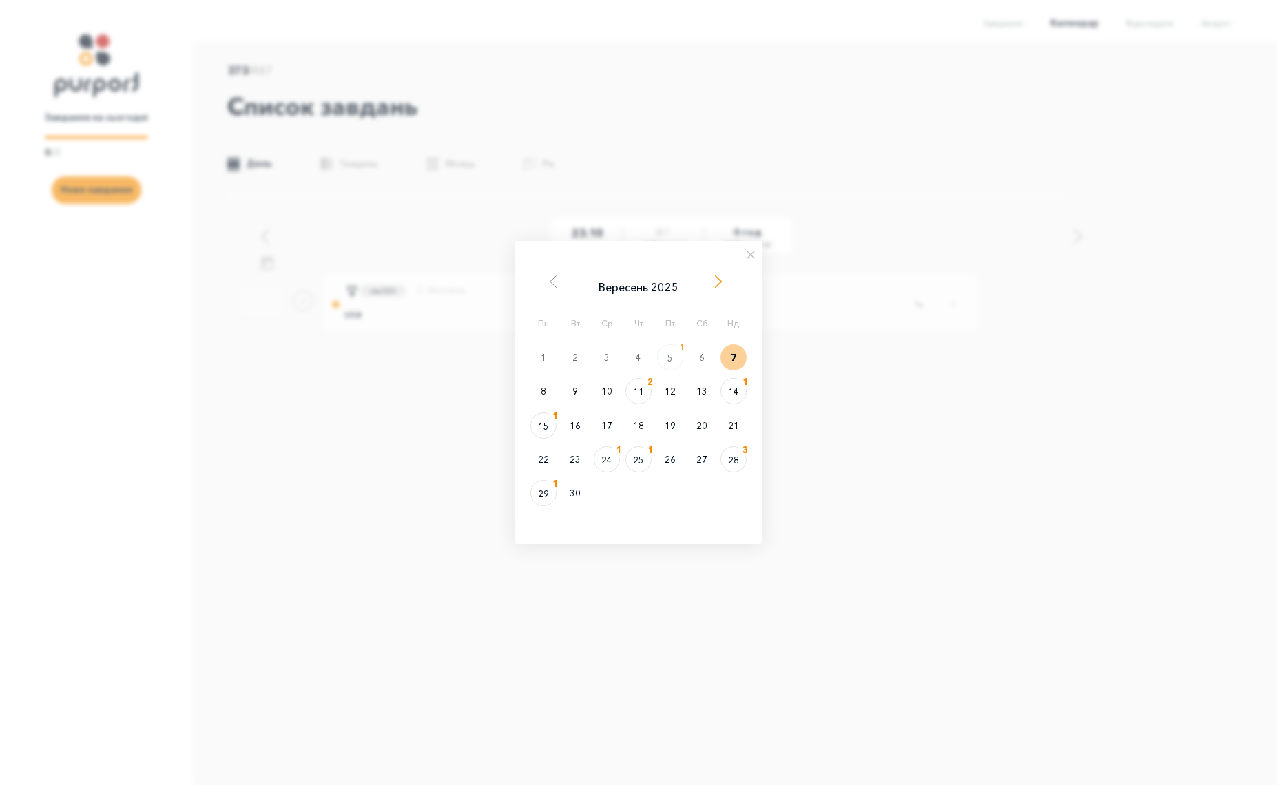
click at [716, 279] on span "Next Month" at bounding box center [718, 282] width 14 height 14
click at [717, 284] on span "Next Month" at bounding box center [718, 282] width 14 height 14
click at [540, 357] on div "1" at bounding box center [543, 359] width 25 height 14
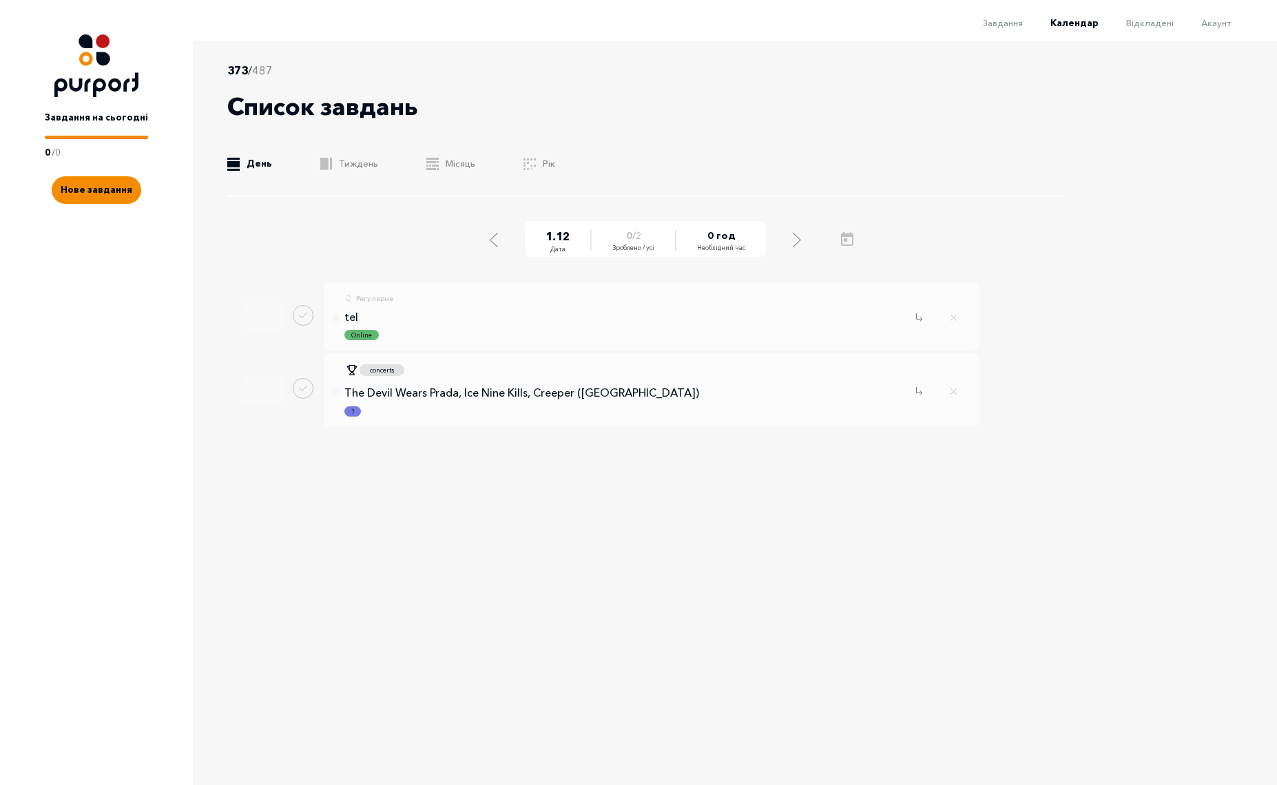
click at [1085, 25] on span "Календар" at bounding box center [1074, 22] width 48 height 11
